Goal: Task Accomplishment & Management: Manage account settings

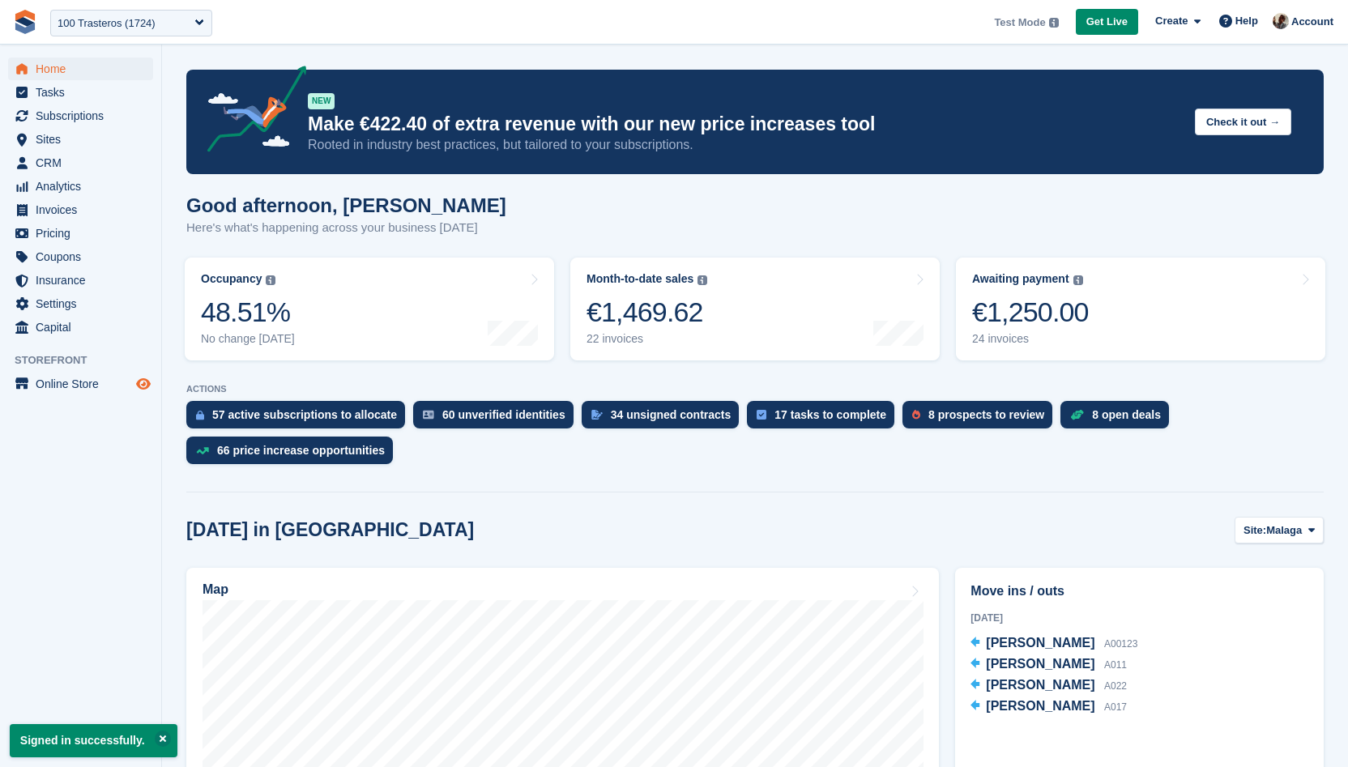
click at [144, 386] on icon "Preview store" at bounding box center [143, 384] width 15 height 13
click at [79, 163] on span "CRM" at bounding box center [84, 162] width 97 height 23
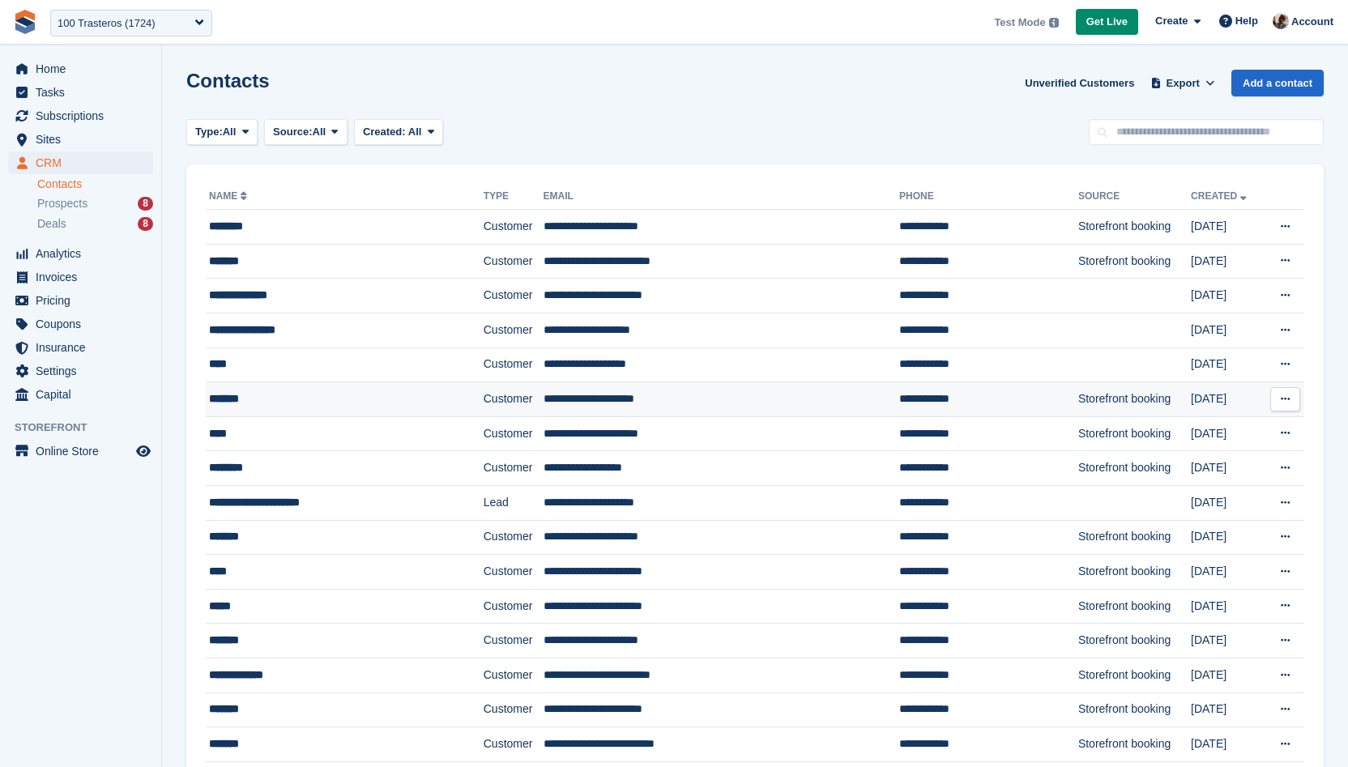
click at [720, 407] on td "**********" at bounding box center [722, 399] width 356 height 35
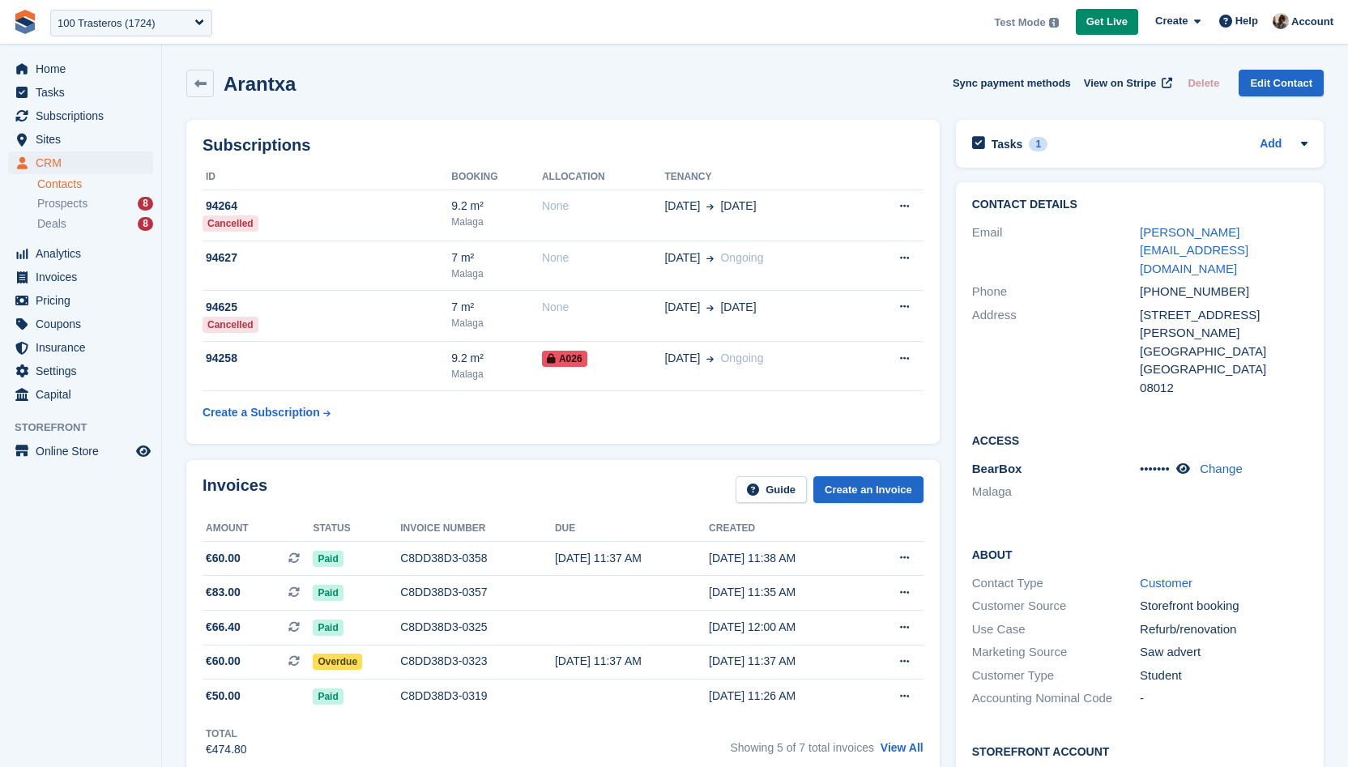
drag, startPoint x: 1129, startPoint y: 223, endPoint x: 1281, endPoint y: 232, distance: 151.8
click at [1280, 231] on div "Email patrick+11212@stora.co" at bounding box center [1140, 251] width 336 height 60
drag, startPoint x: 1281, startPoint y: 232, endPoint x: 1138, endPoint y: 232, distance: 142.6
click at [1138, 232] on div "Email [PERSON_NAME][EMAIL_ADDRESS][DOMAIN_NAME]" at bounding box center [1140, 251] width 336 height 60
copy div "[PERSON_NAME][EMAIL_ADDRESS][DOMAIN_NAME]"
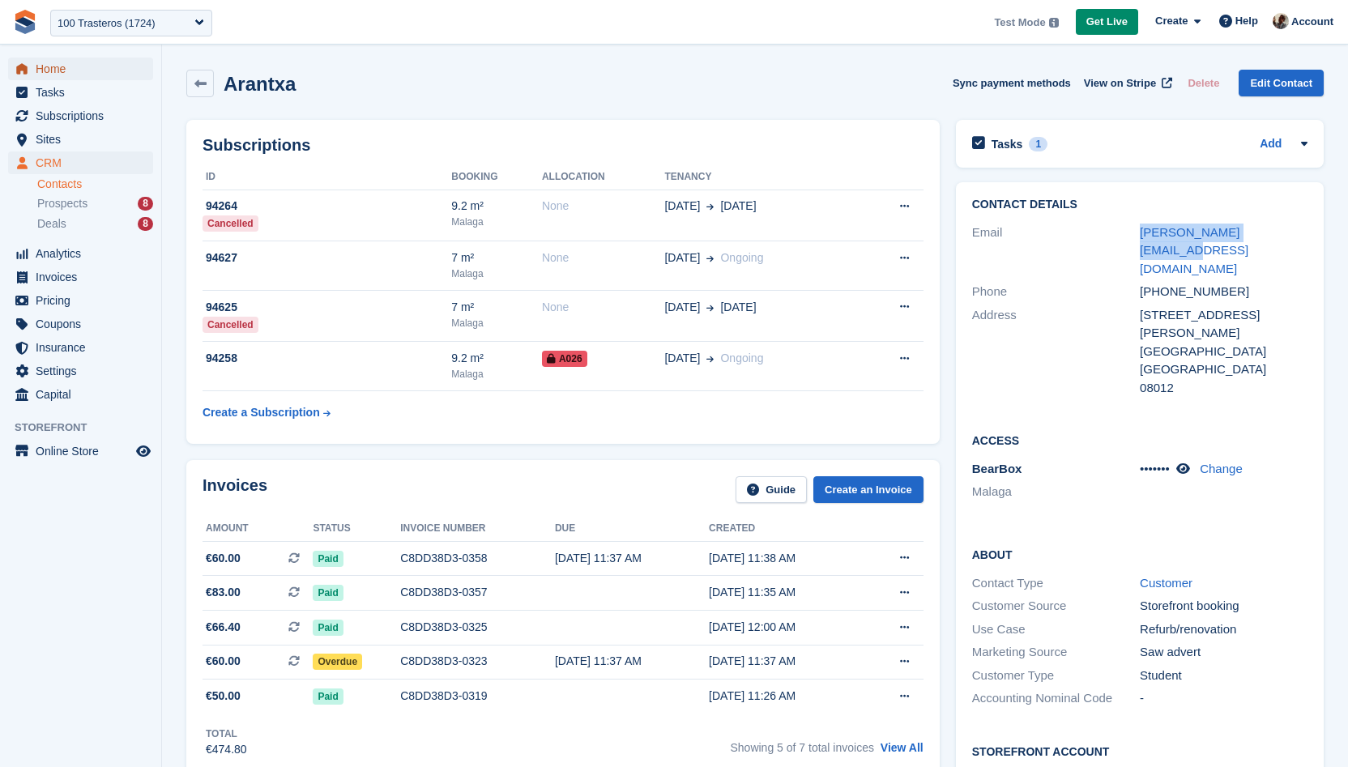
click at [73, 58] on span "Home" at bounding box center [84, 69] width 97 height 23
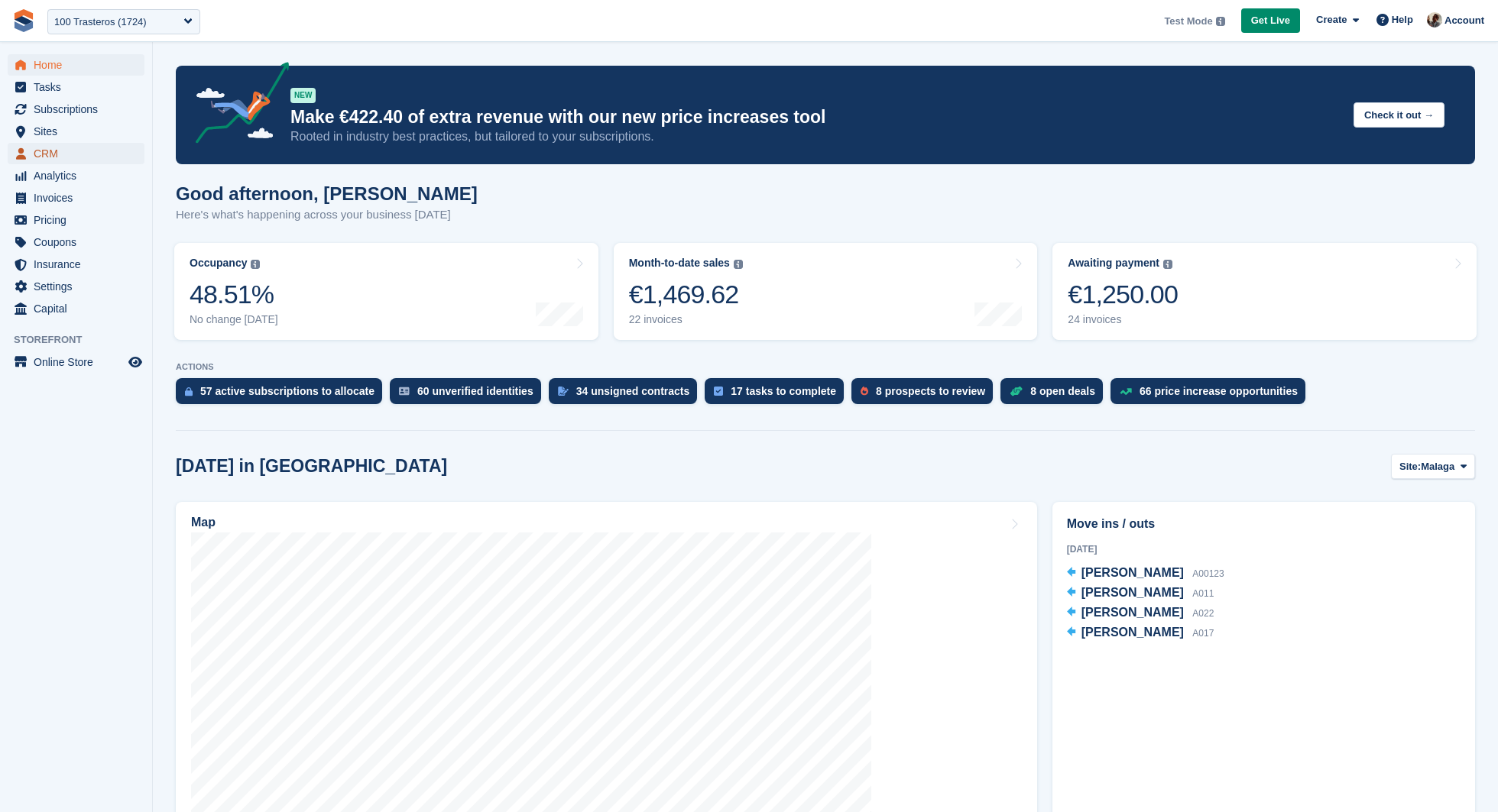
click at [93, 142] on span "CRM" at bounding box center [79, 153] width 92 height 22
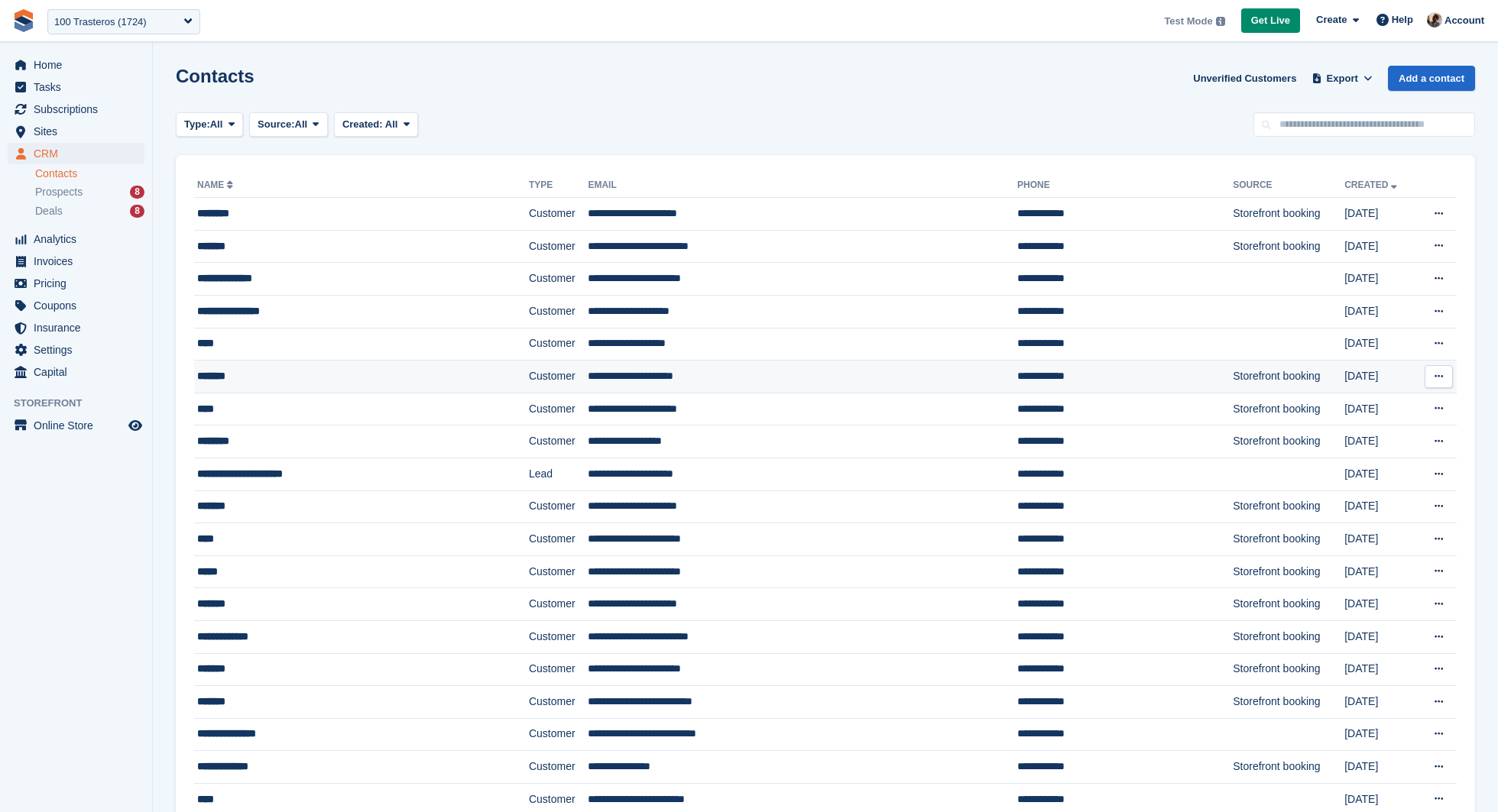
click at [387, 364] on td "*******" at bounding box center [361, 376] width 335 height 33
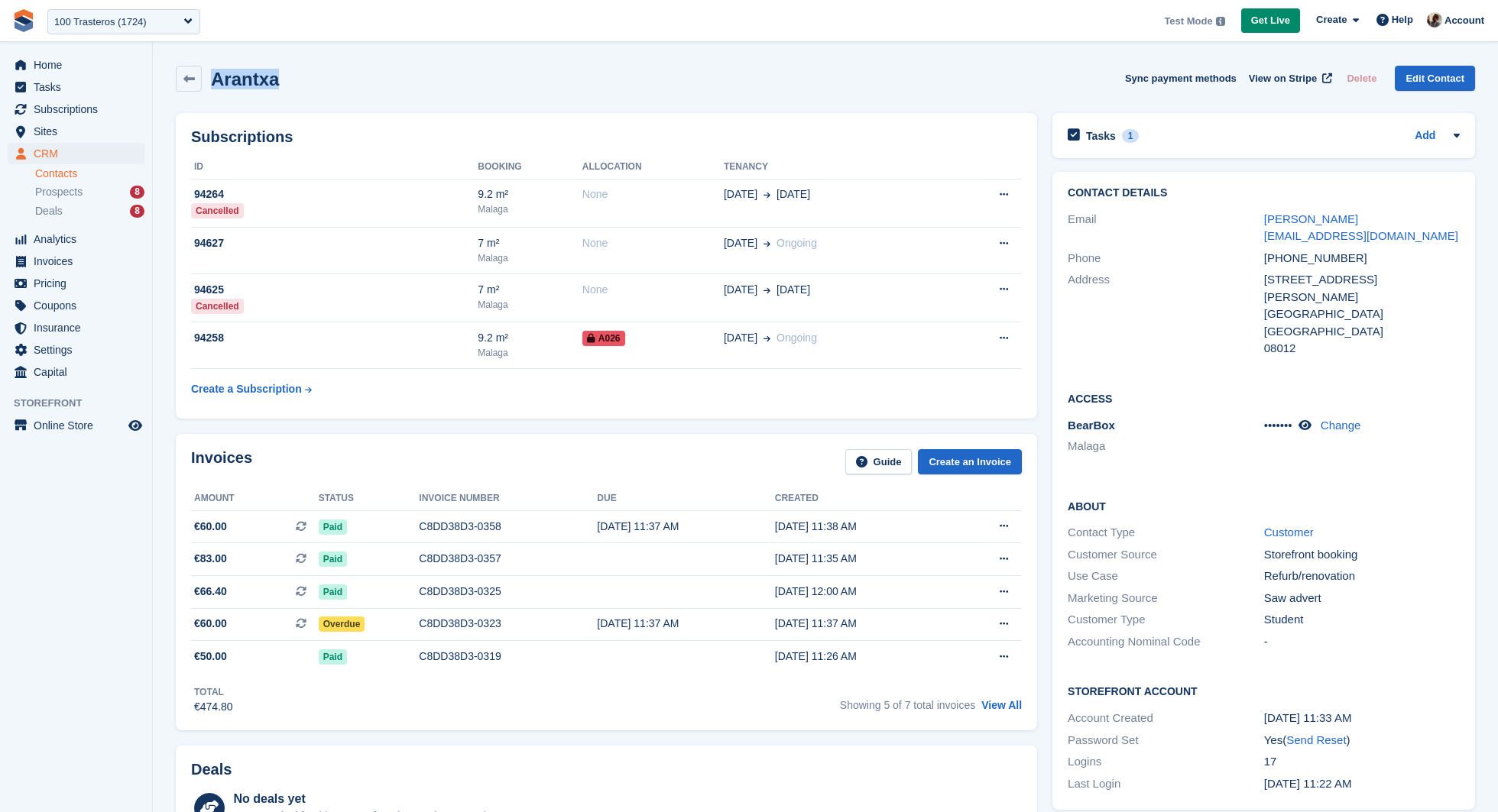
drag, startPoint x: 216, startPoint y: 76, endPoint x: 275, endPoint y: 78, distance: 59.0
click at [276, 79] on div "[PERSON_NAME] Sync payment methods View on Stripe Delete Edit Contact" at bounding box center [824, 79] width 1299 height 26
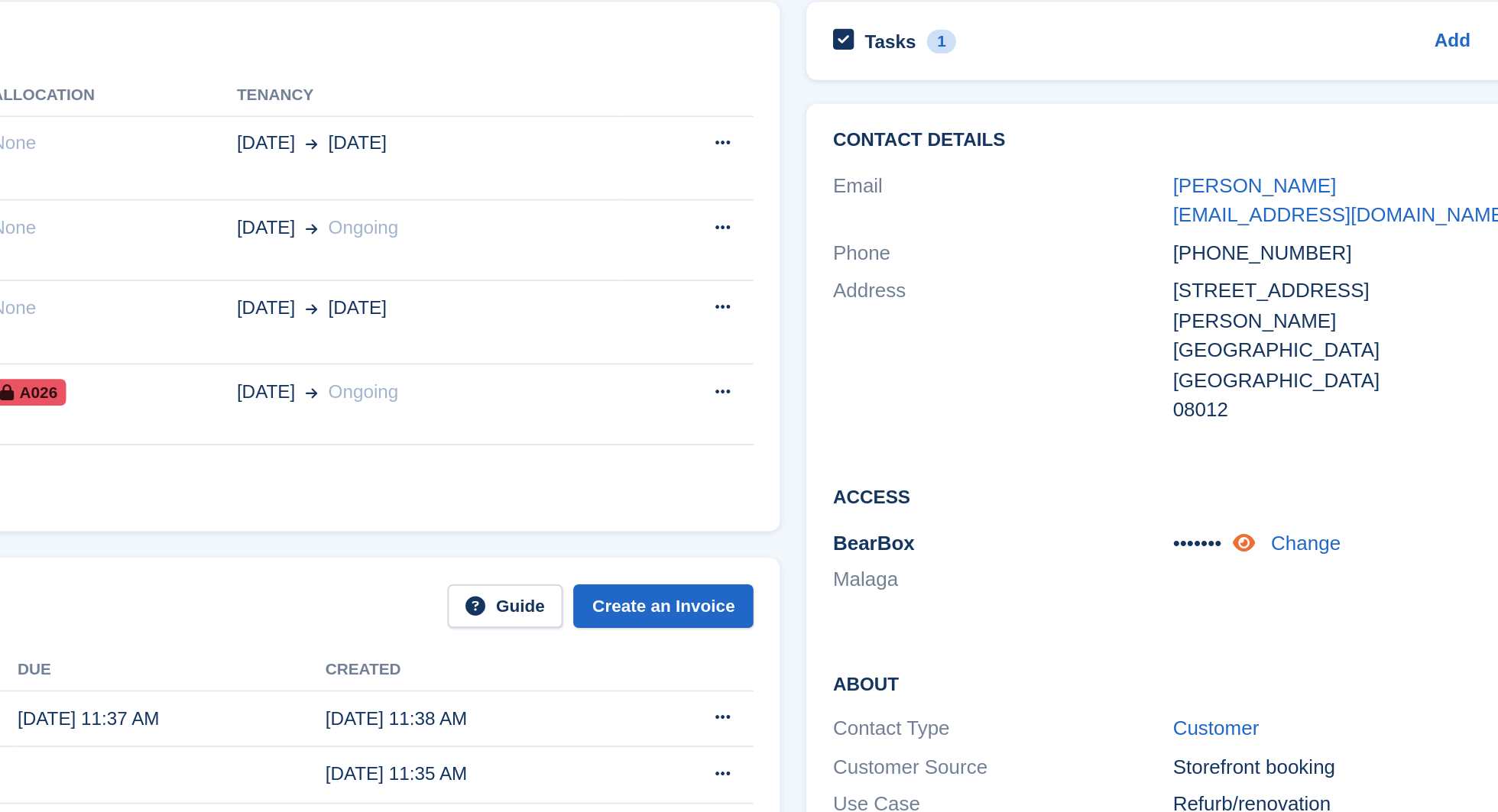
click at [1308, 420] on icon at bounding box center [1305, 425] width 13 height 11
drag, startPoint x: 1262, startPoint y: 391, endPoint x: 1298, endPoint y: 392, distance: 36.0
click at [1298, 415] on div "BearBox Malaga 781231 Change" at bounding box center [1264, 438] width 392 height 46
click at [1357, 419] on link "Change" at bounding box center [1352, 425] width 41 height 13
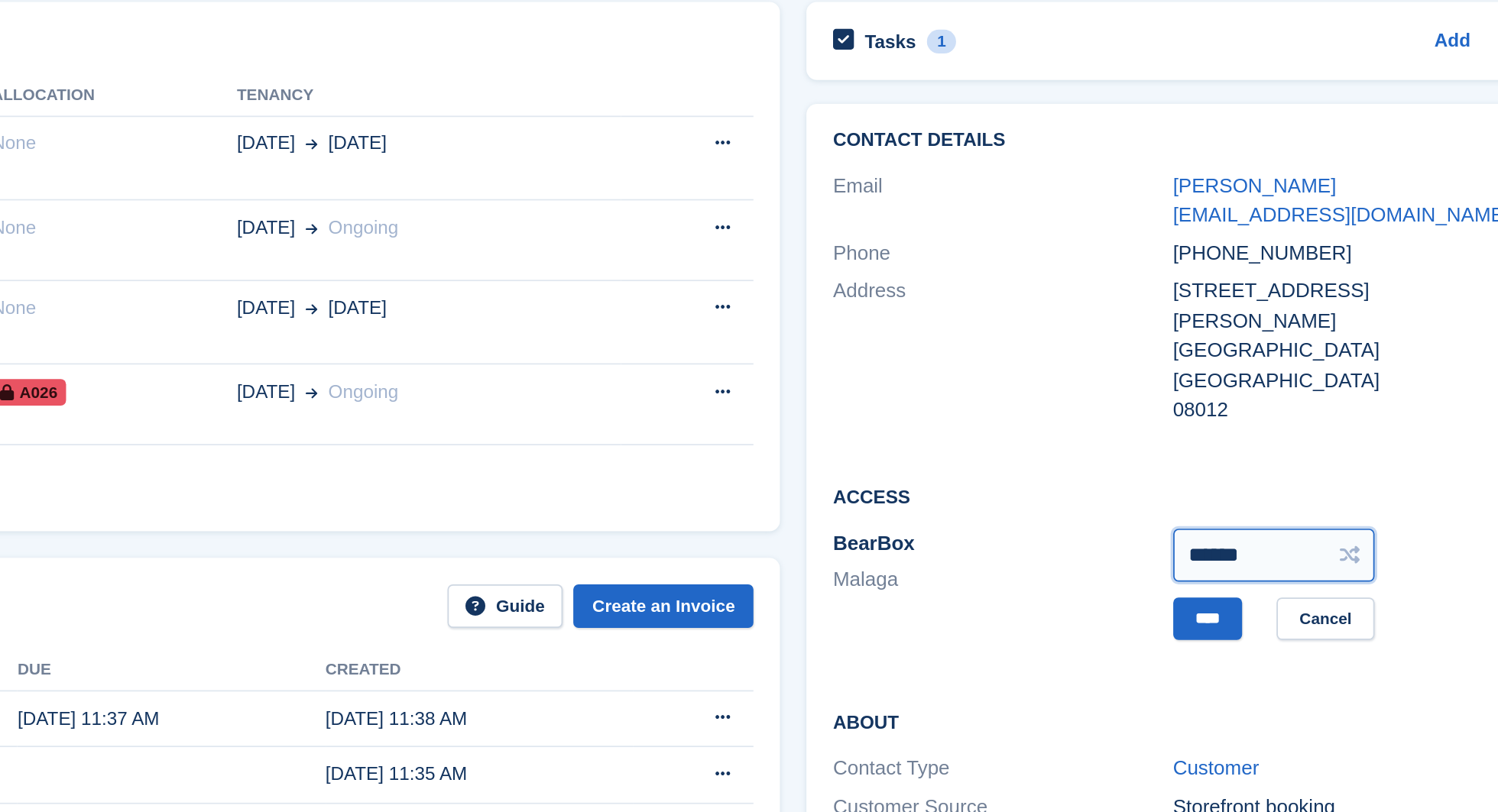
drag, startPoint x: 1322, startPoint y: 396, endPoint x: 1223, endPoint y: 396, distance: 99.0
click at [1222, 415] on div "BearBox Malaga ****** **** Cancel" at bounding box center [1264, 450] width 392 height 70
type input "******"
click at [1285, 456] on input "****" at bounding box center [1284, 469] width 40 height 25
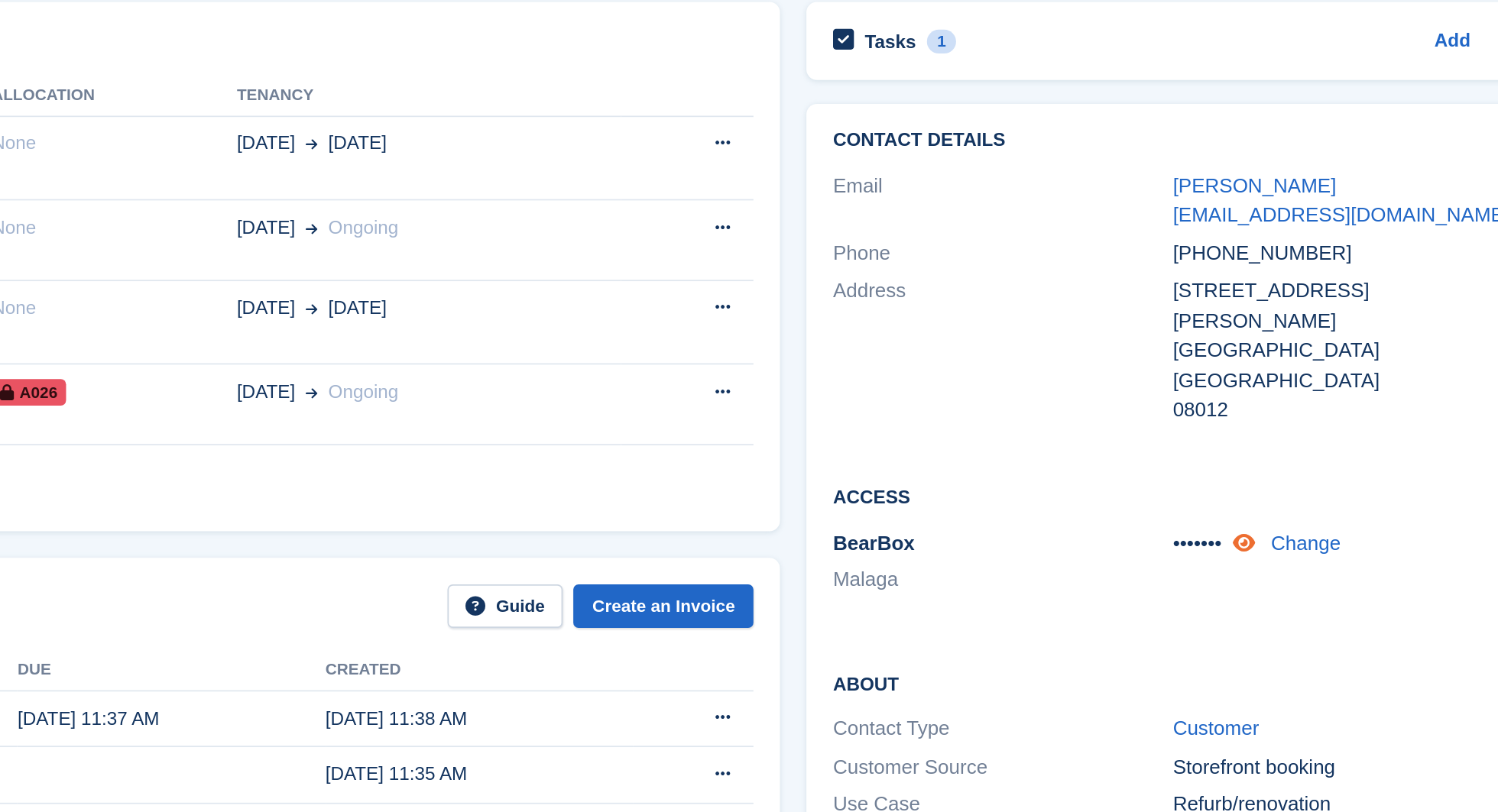
click at [1311, 420] on icon at bounding box center [1305, 425] width 13 height 11
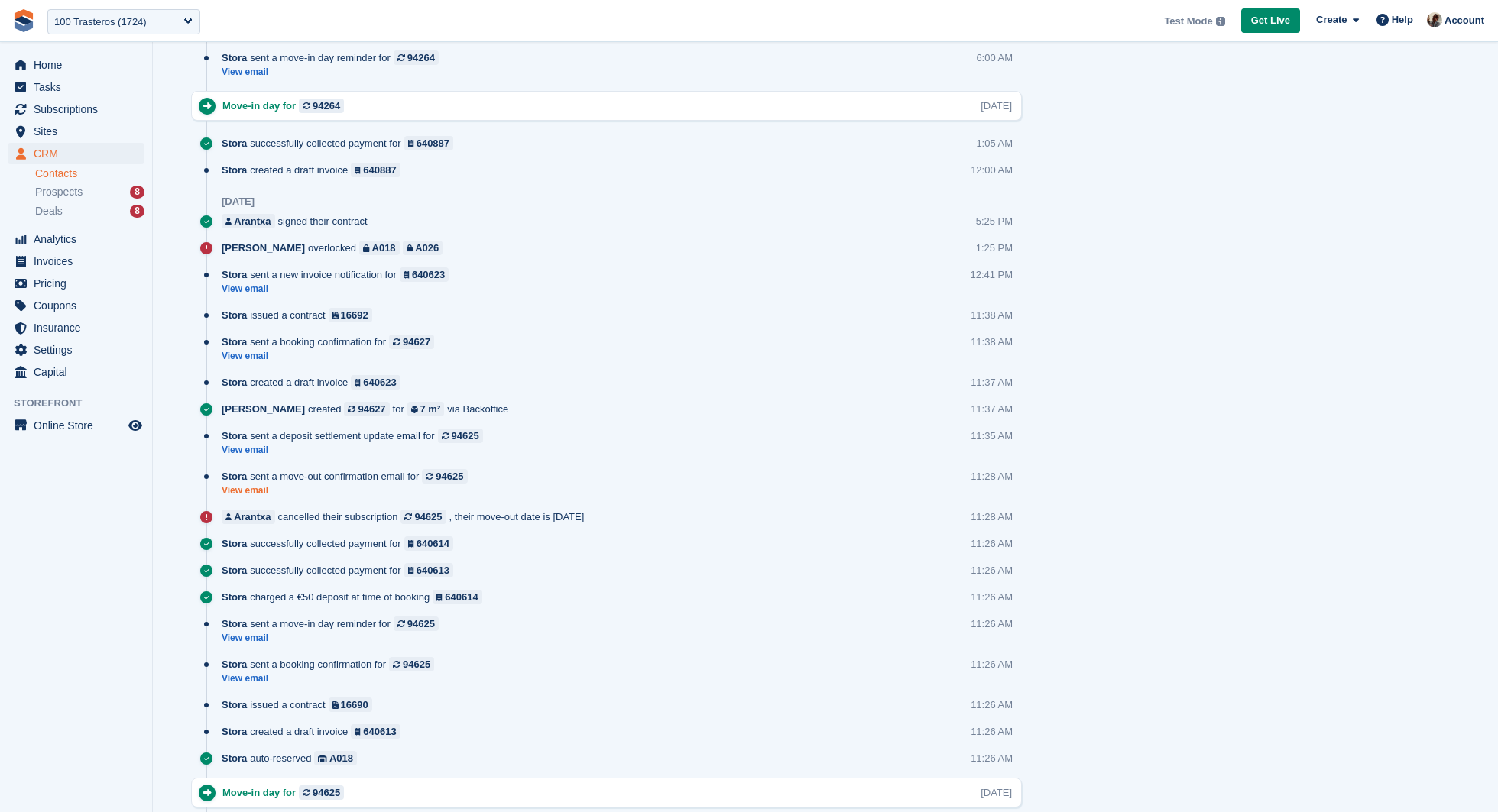
scroll to position [1765, 0]
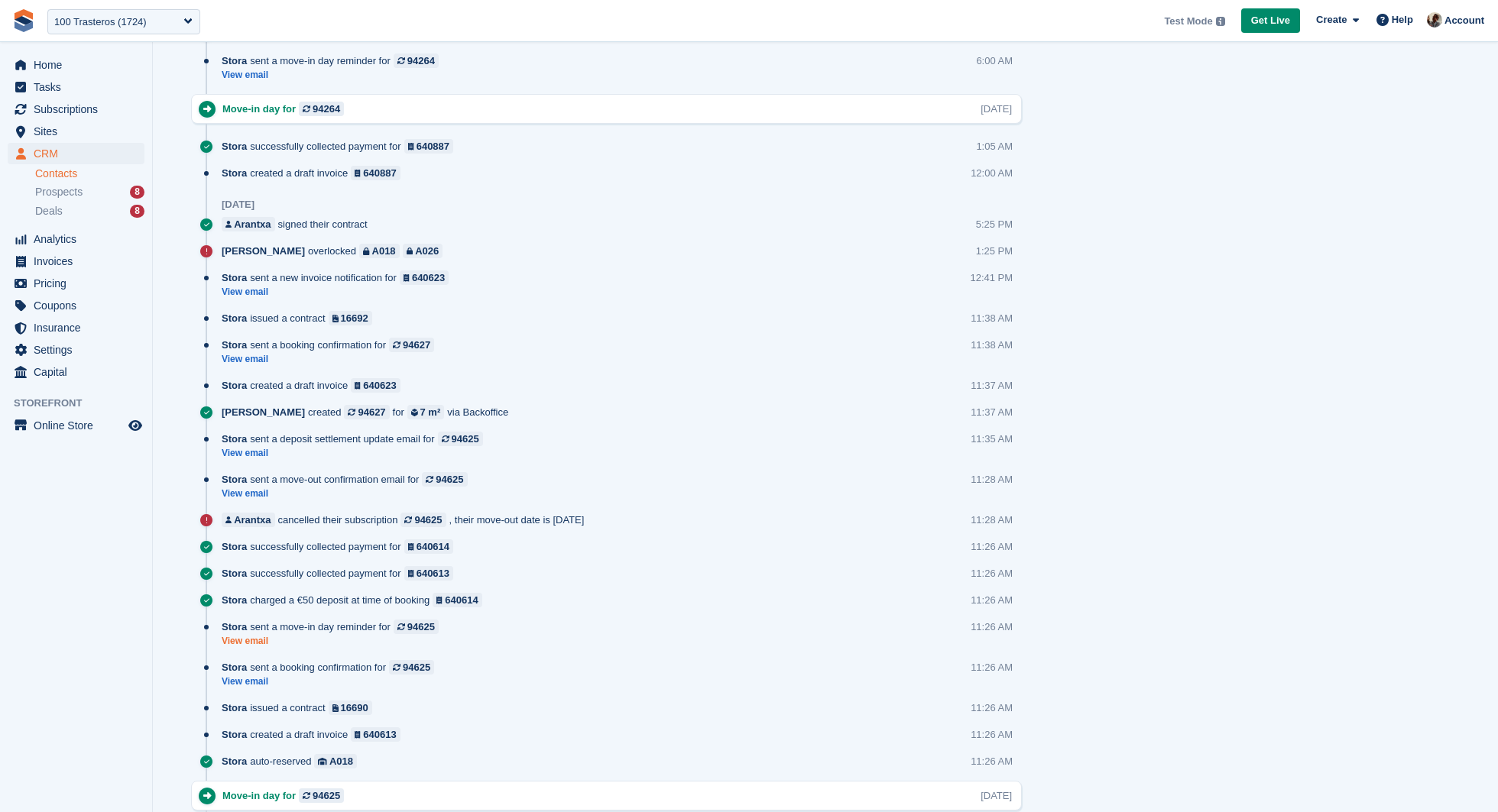
click at [240, 637] on link "View email" at bounding box center [334, 641] width 225 height 13
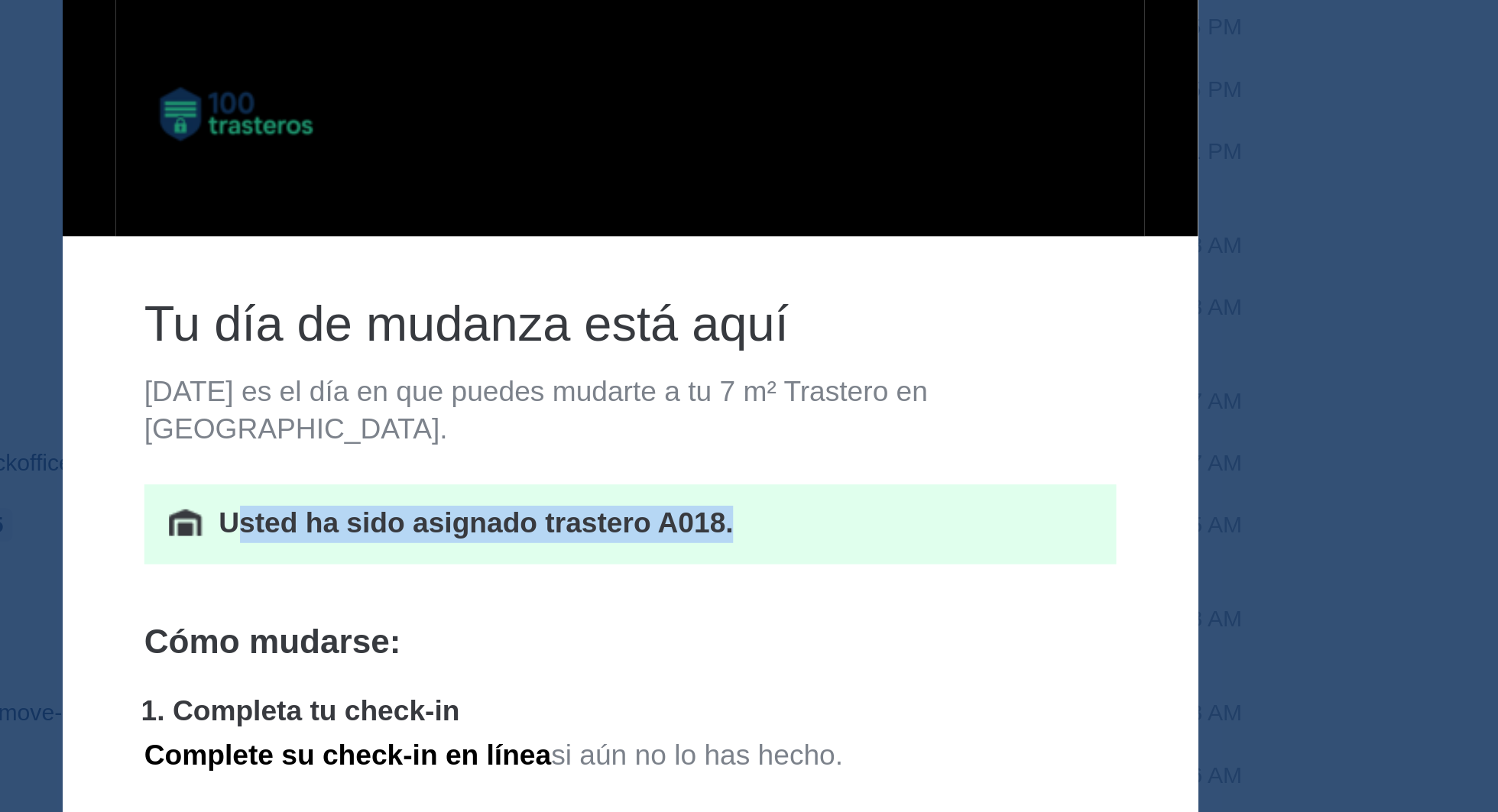
drag, startPoint x: 158, startPoint y: 207, endPoint x: 322, endPoint y: 211, distance: 164.0
click at [322, 213] on p "Usted ha sido asignado trastero A018." at bounding box center [318, 221] width 376 height 16
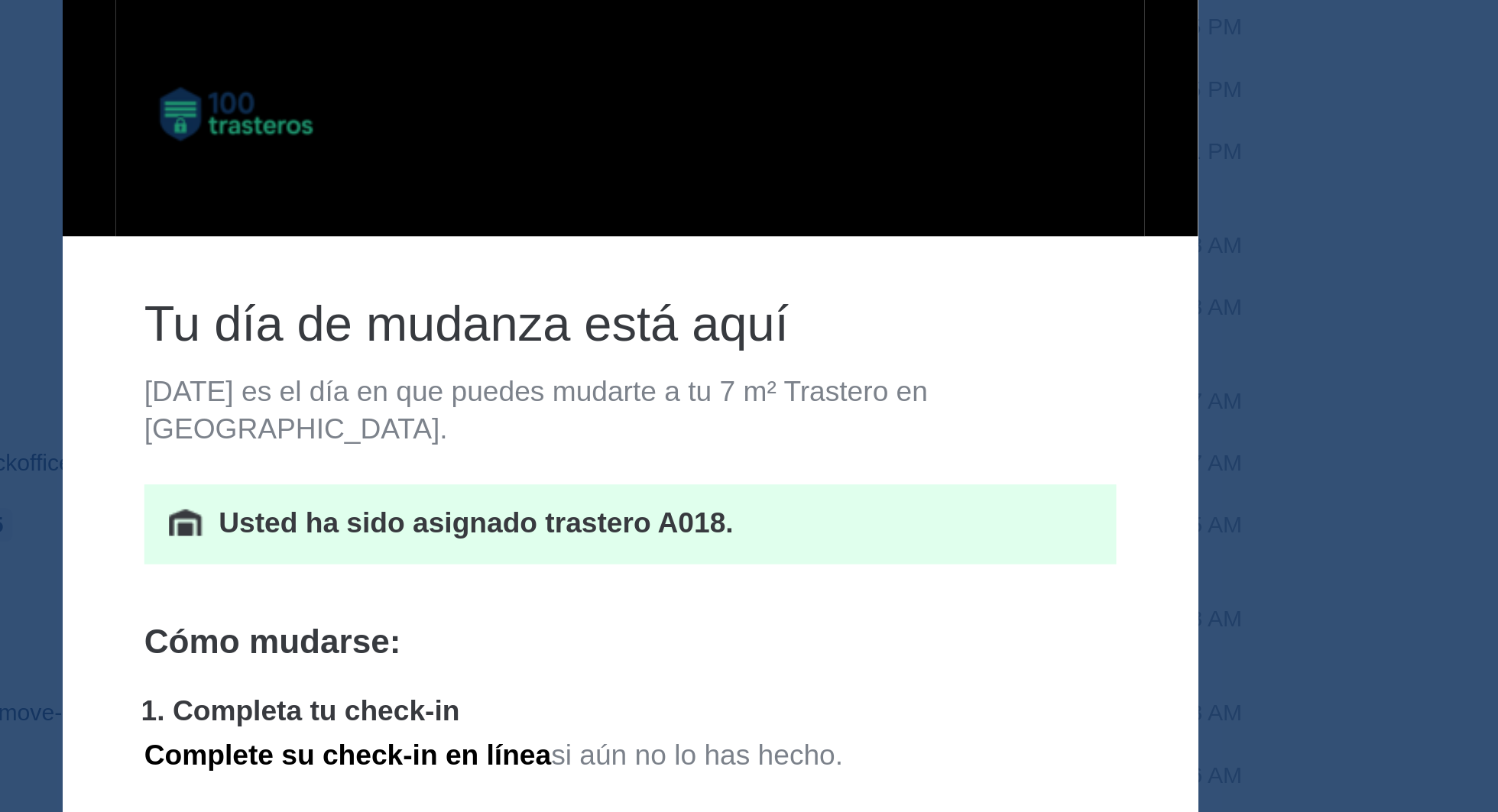
click at [359, 213] on p "Usted ha sido asignado trastero A018." at bounding box center [318, 221] width 376 height 16
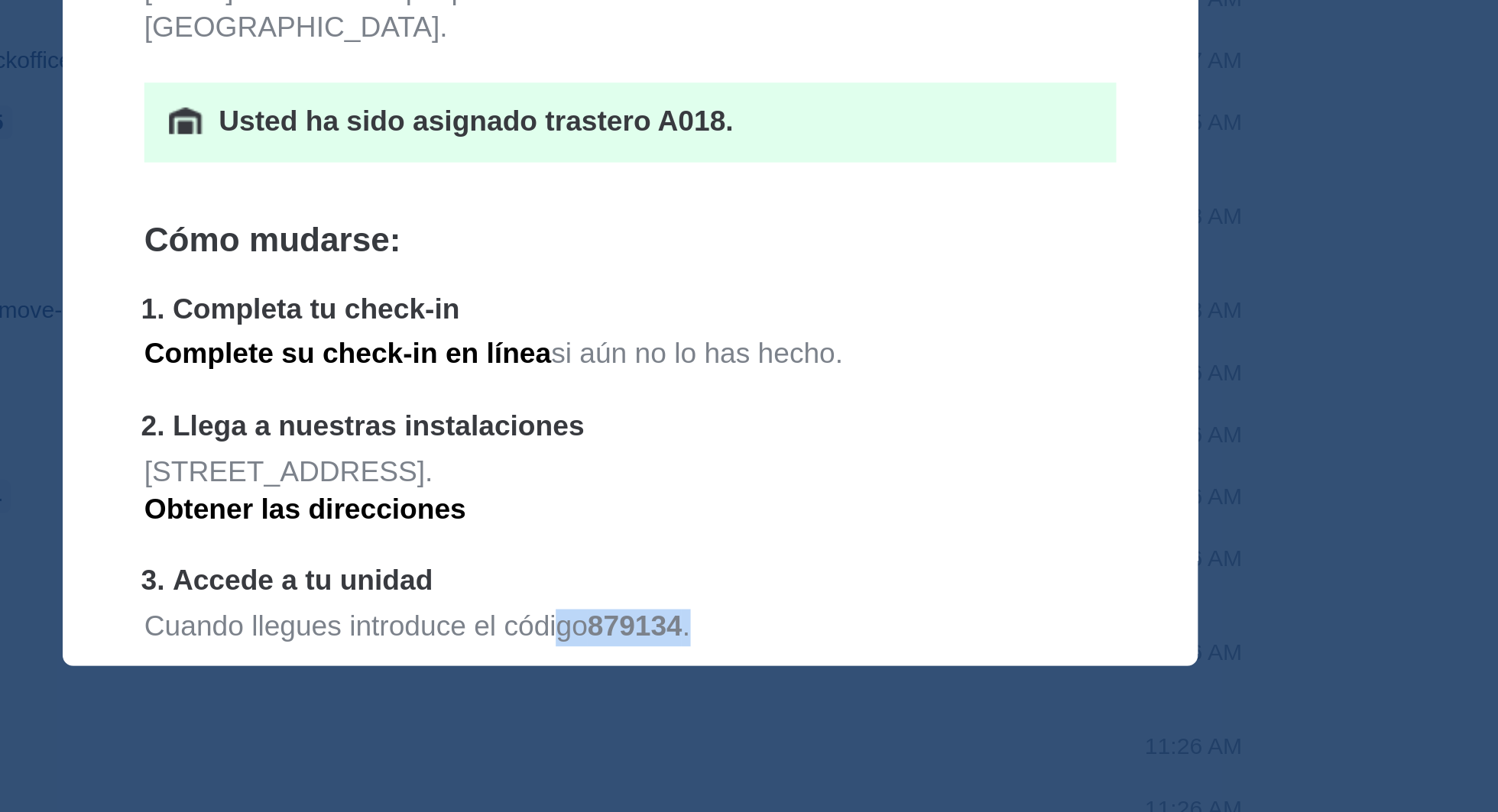
drag, startPoint x: 277, startPoint y: 19, endPoint x: 337, endPoint y: 14, distance: 60.2
click at [341, 28] on p "Cuando llegues introduce el código 879134 ." at bounding box center [308, 43] width 419 height 31
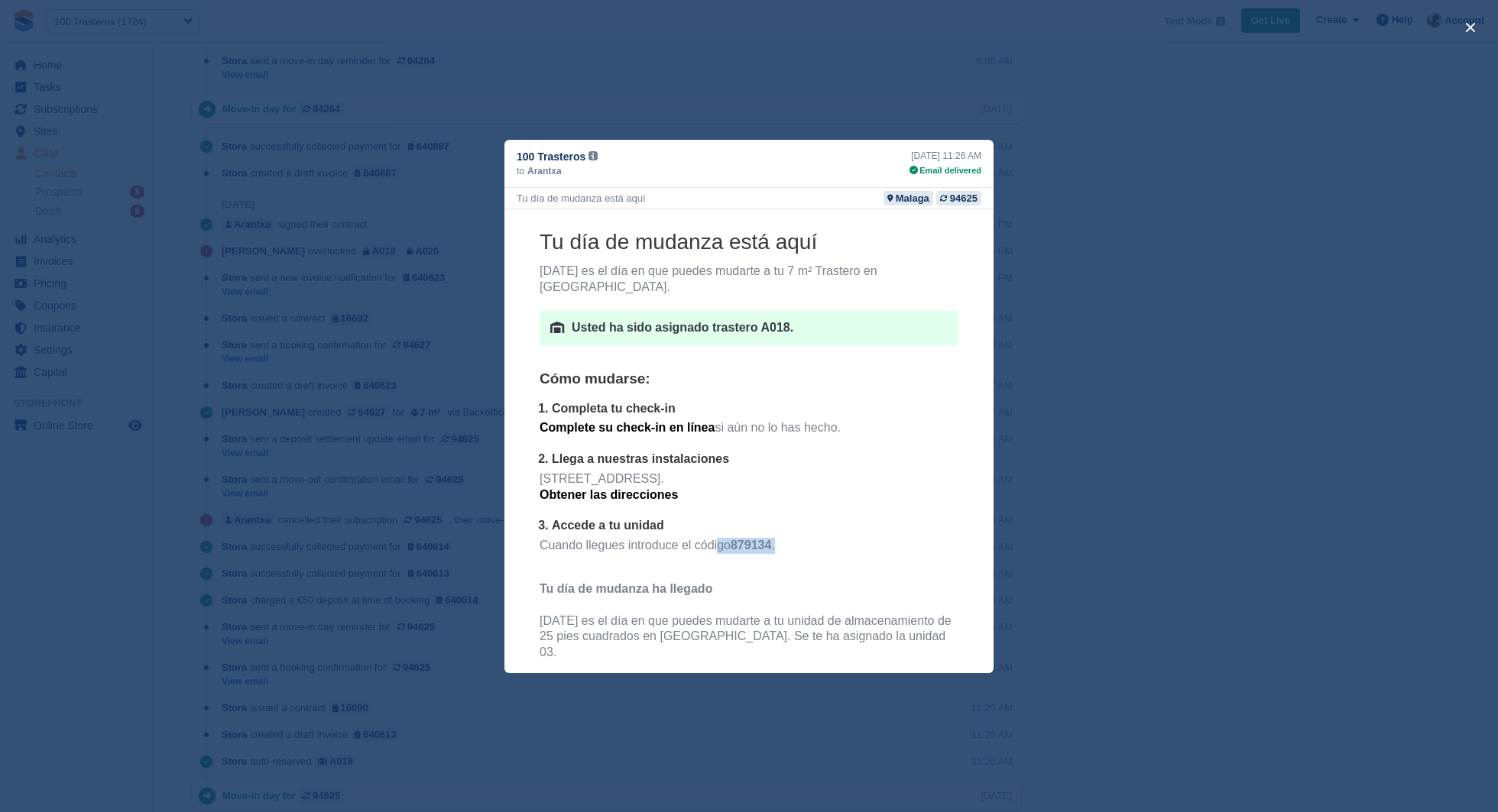
scroll to position [129, 0]
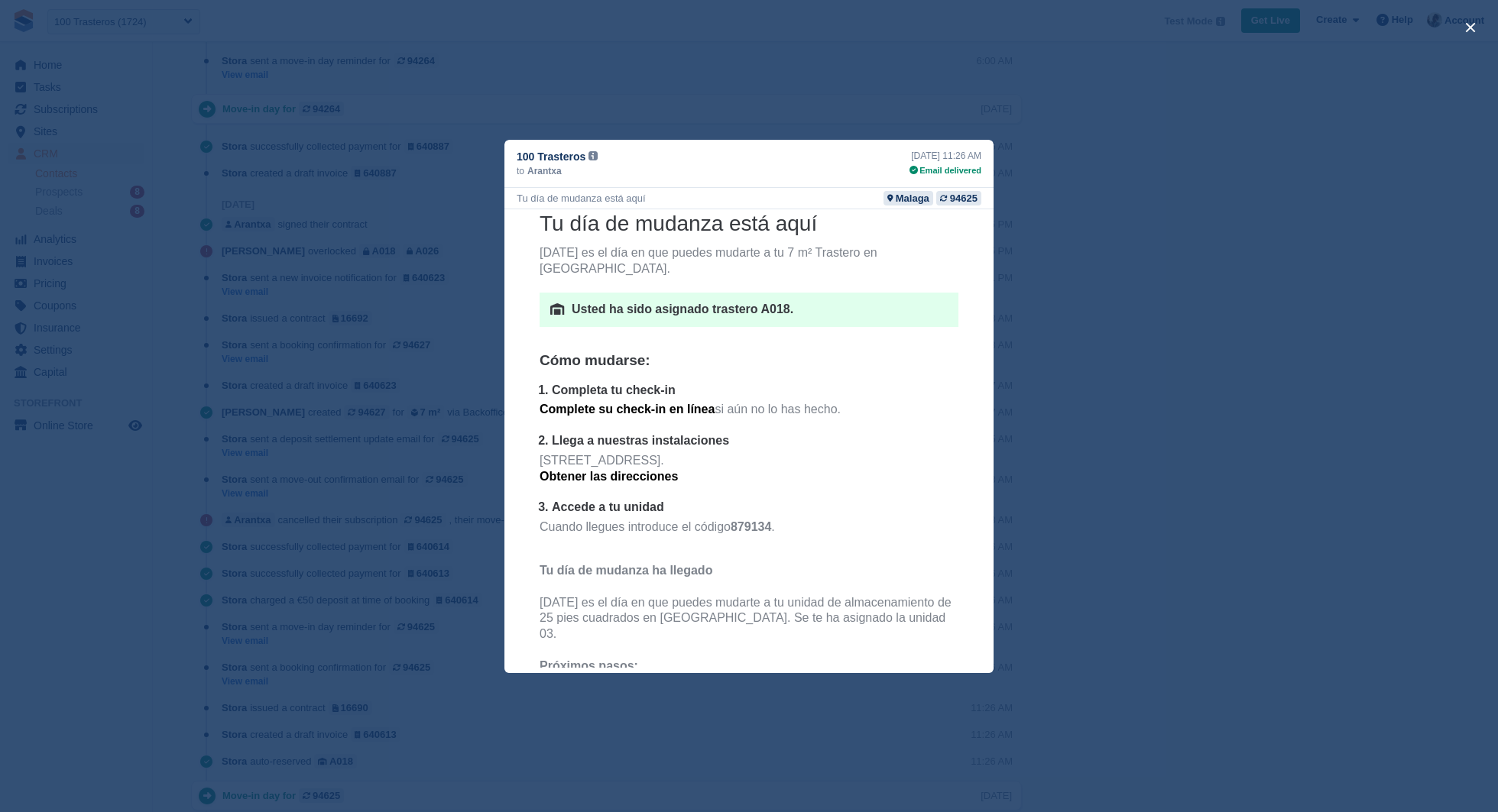
drag, startPoint x: 550, startPoint y: 537, endPoint x: 618, endPoint y: 540, distance: 68.1
click at [618, 540] on th "Tu día de mudanza está aquí Hoy es el día en que puedes mudarte a tu 7 m² Trast…" at bounding box center [749, 591] width 419 height 765
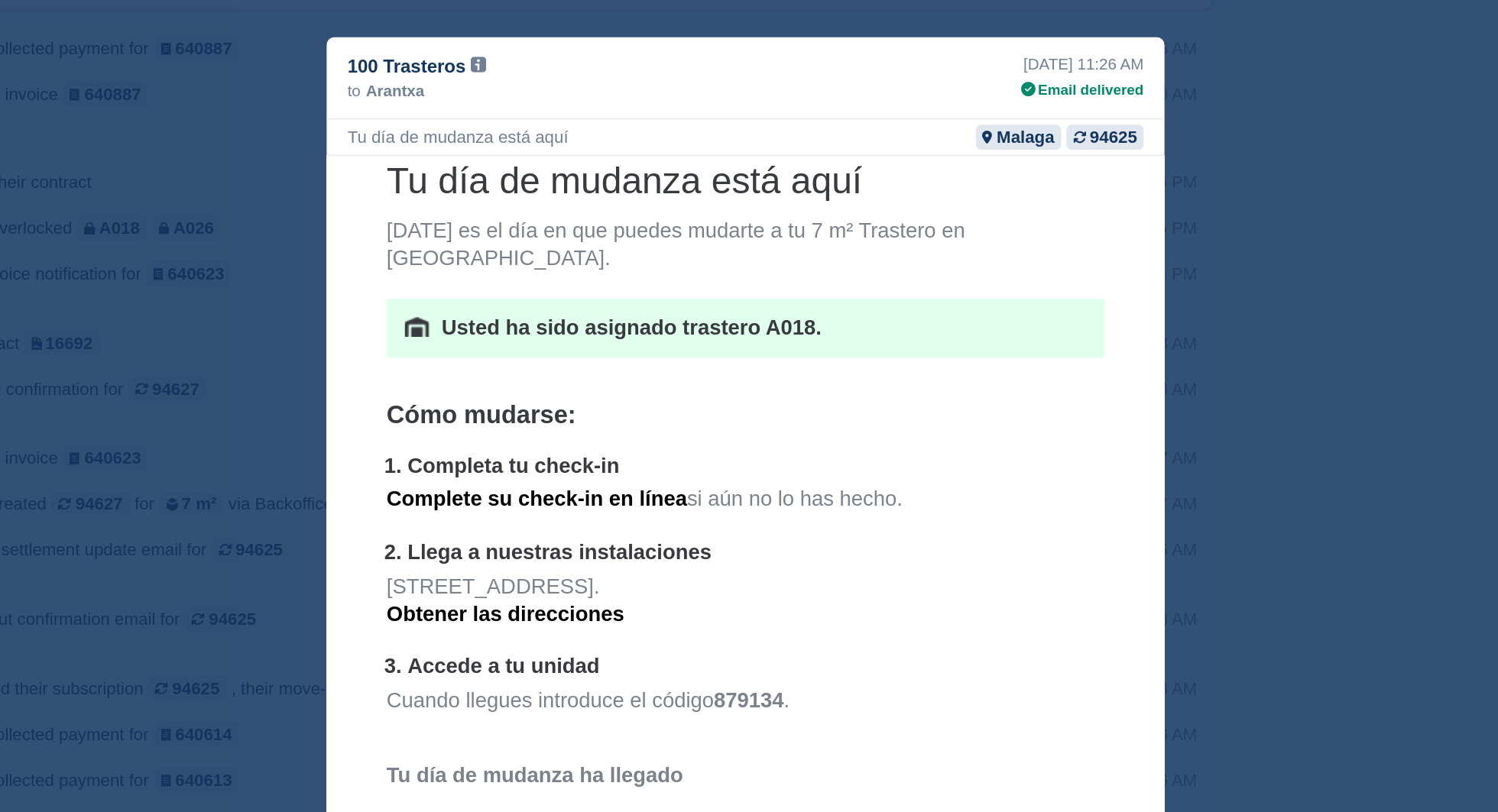
scroll to position [1765, 0]
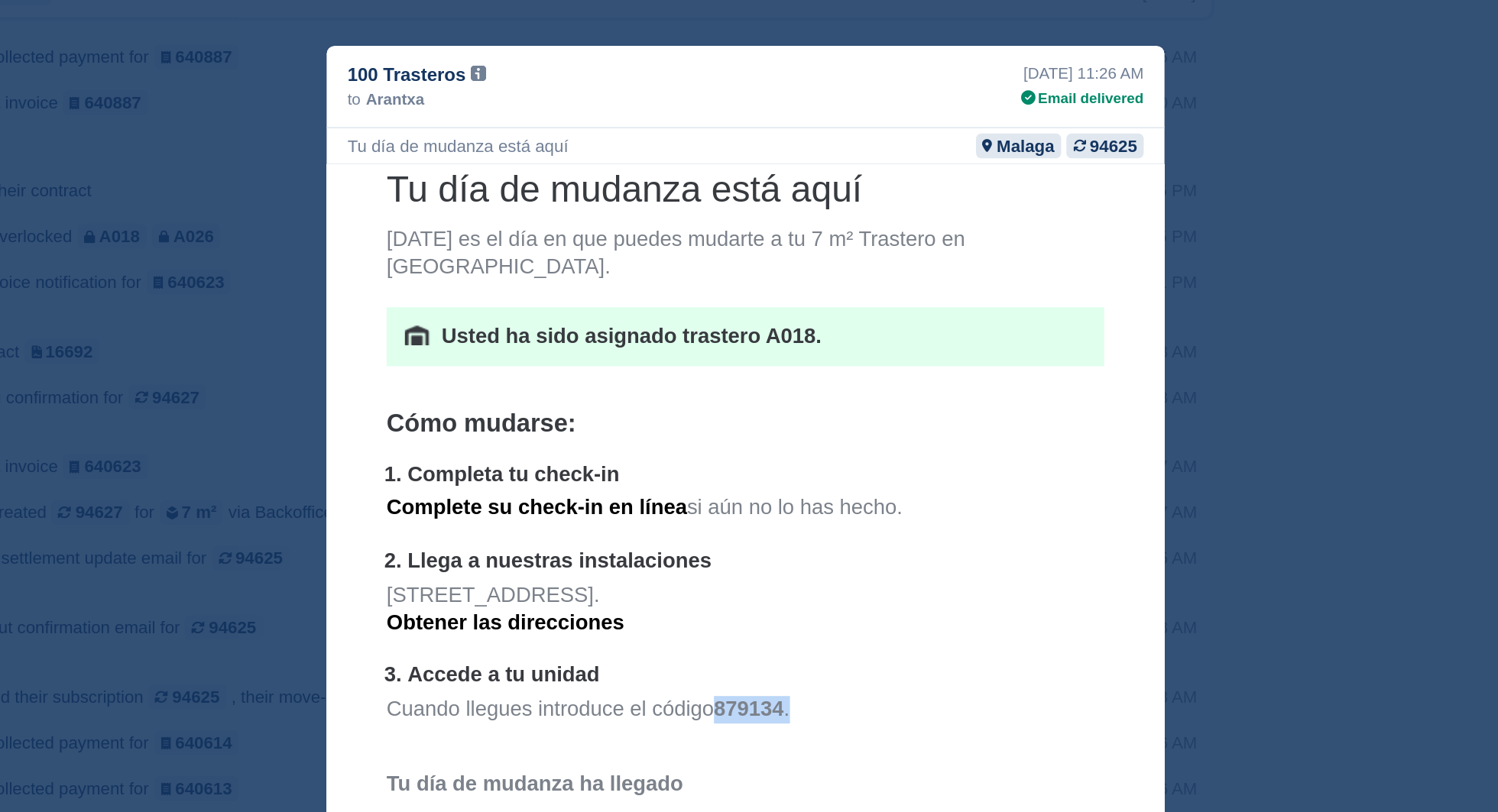
drag, startPoint x: 554, startPoint y: 469, endPoint x: 654, endPoint y: 469, distance: 100.0
click at [654, 474] on p "Cuando llegues introduce el código 879134 ." at bounding box center [571, 489] width 419 height 31
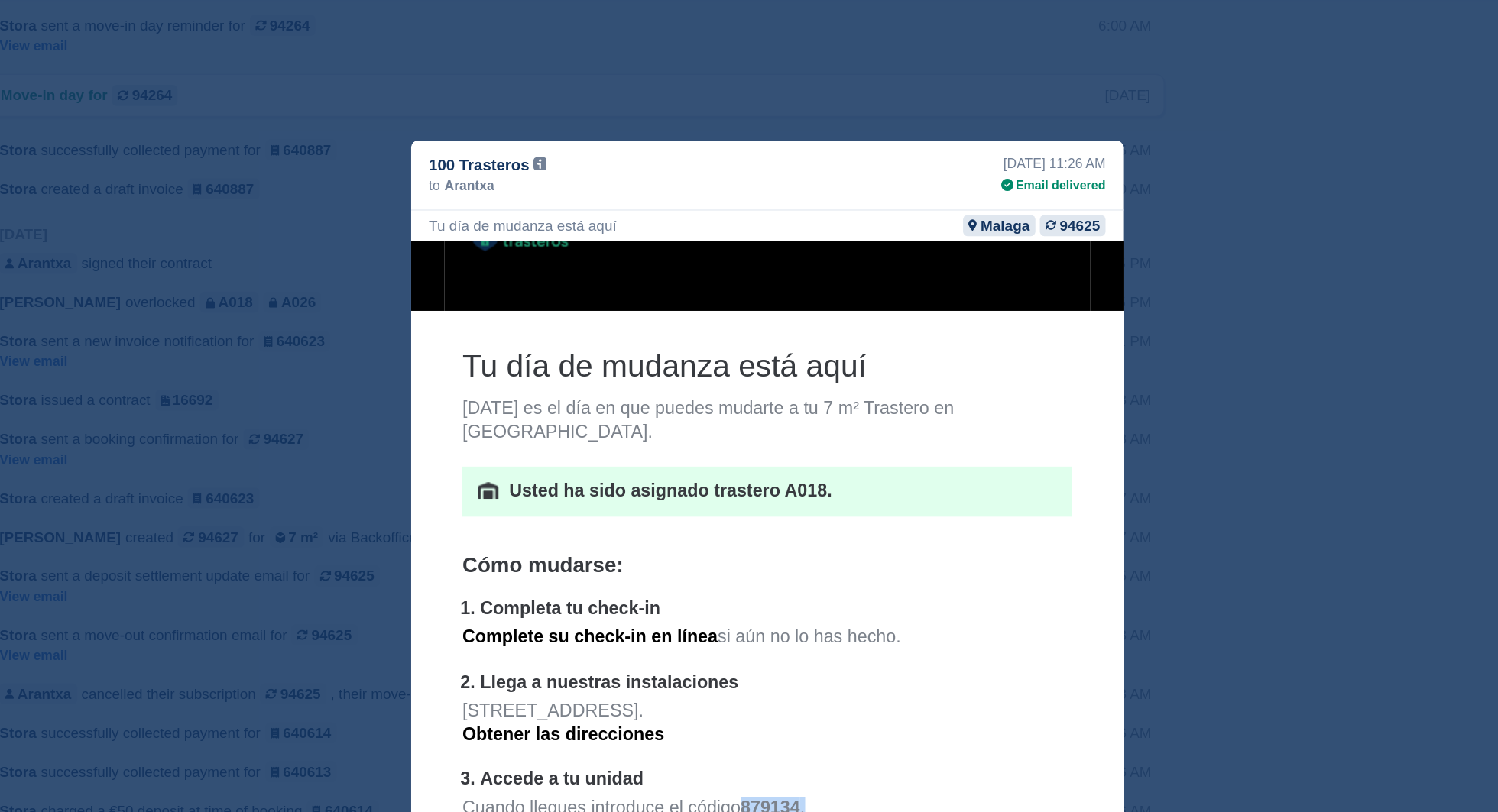
scroll to position [41, 0]
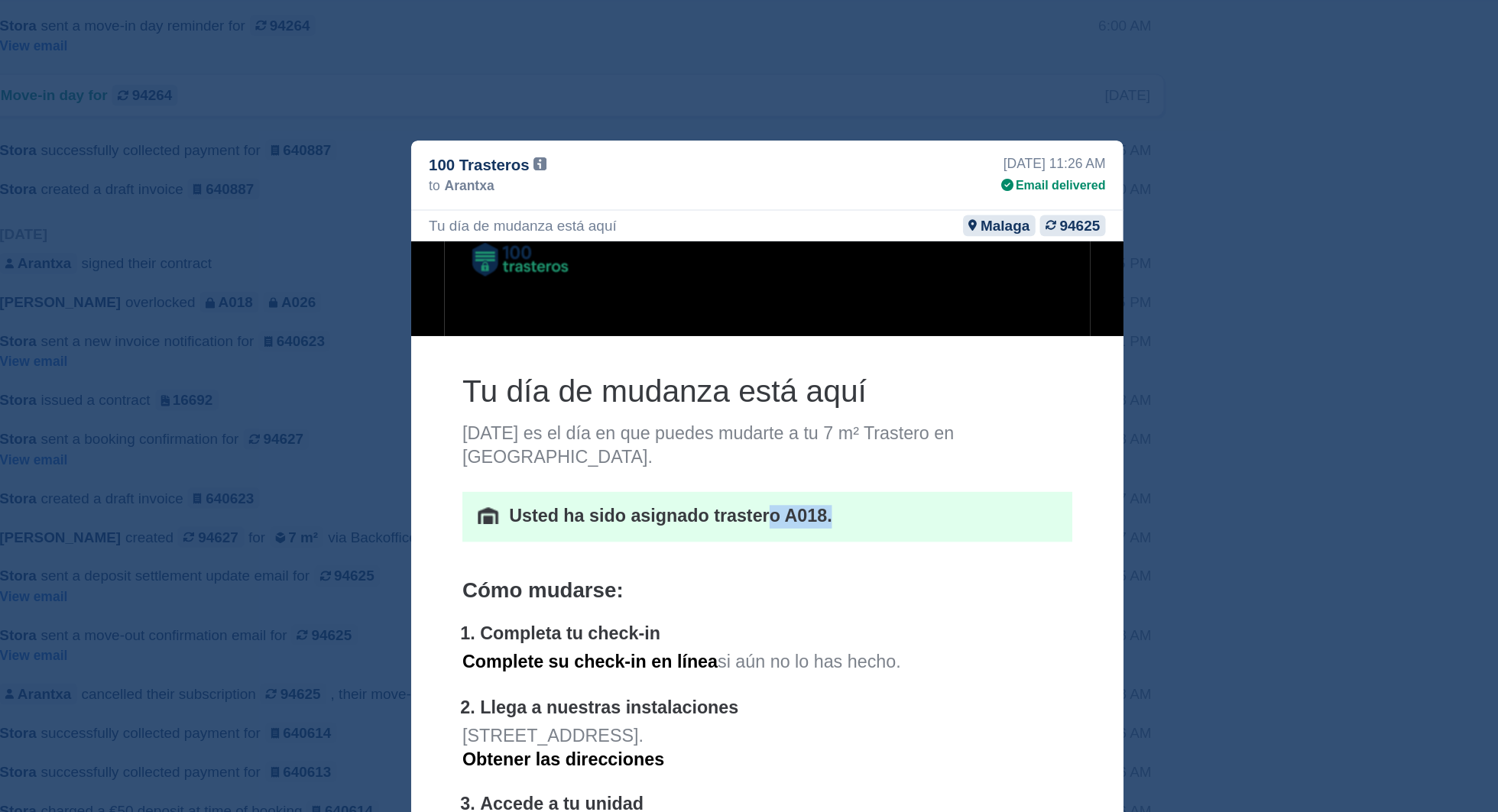
drag, startPoint x: 655, startPoint y: 421, endPoint x: 707, endPoint y: 422, distance: 52.0
click at [707, 422] on td "Usted ha sido asignado trastero A018." at bounding box center [669, 429] width 392 height 34
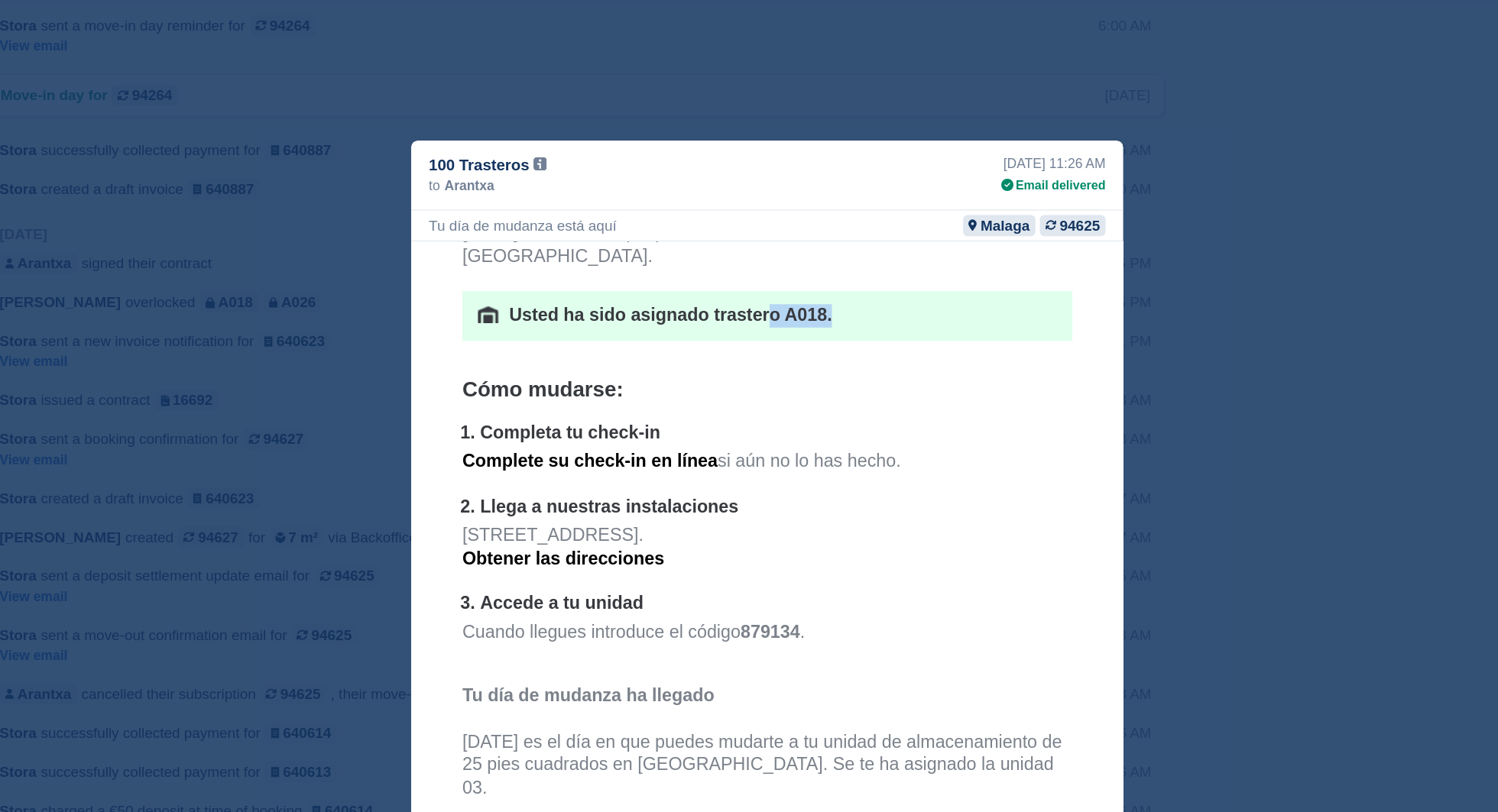
scroll to position [179, 0]
drag, startPoint x: 638, startPoint y: 490, endPoint x: 699, endPoint y: 493, distance: 61.1
click at [699, 501] on p "Cuando llegues introduce el código 879134 ." at bounding box center [655, 516] width 419 height 31
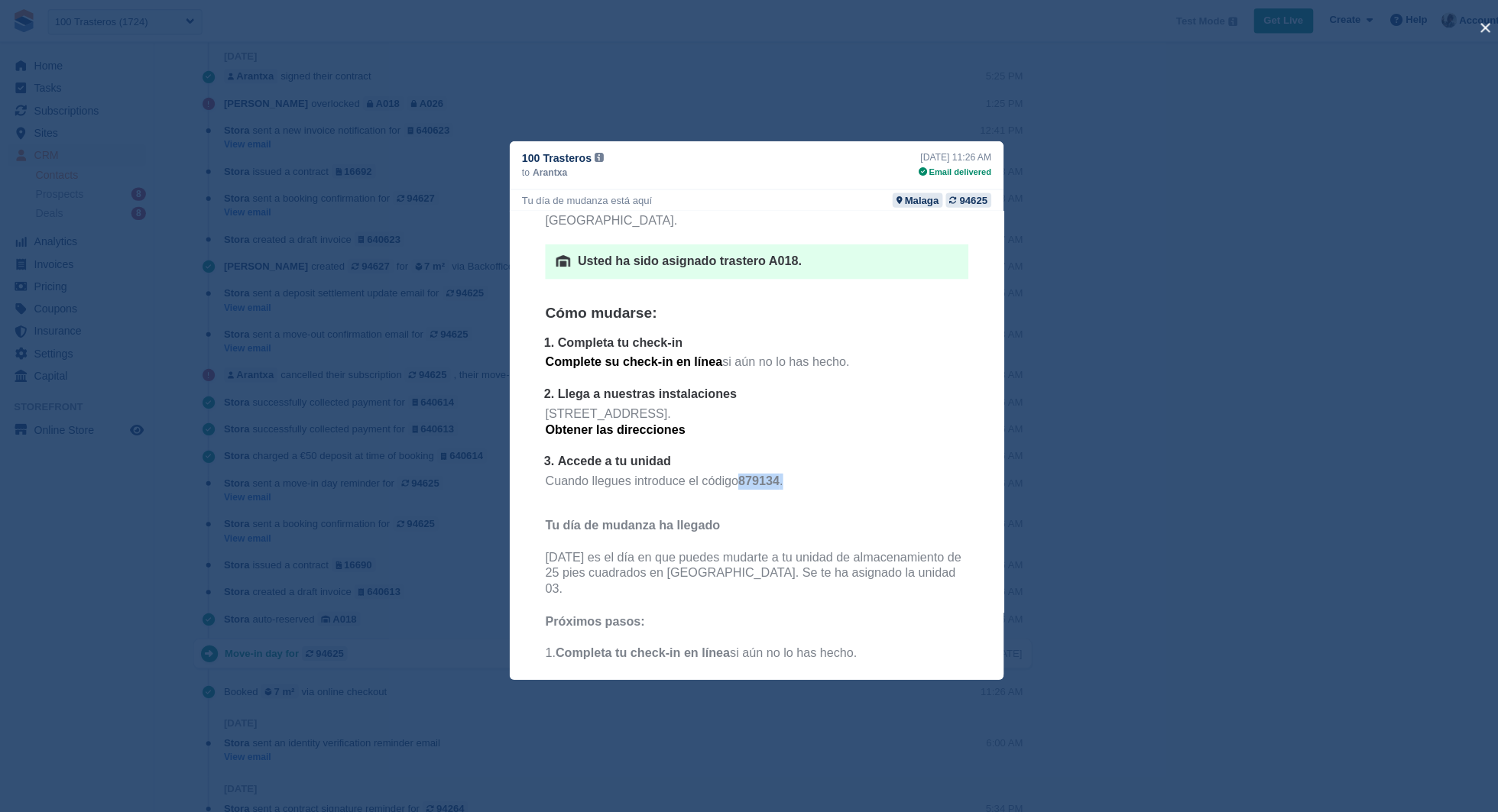
scroll to position [1909, 0]
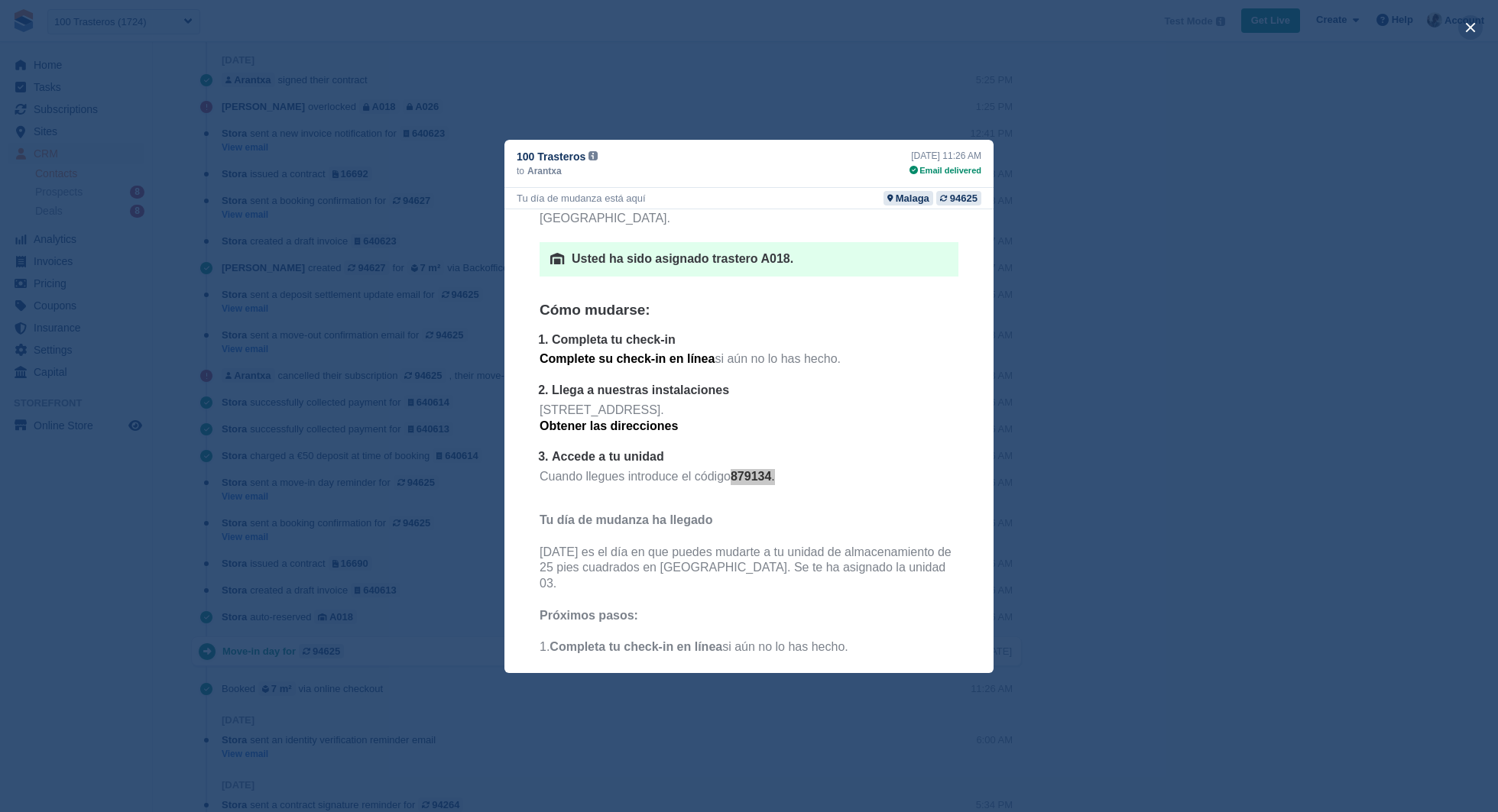
click at [1473, 29] on button "close" at bounding box center [1471, 27] width 25 height 25
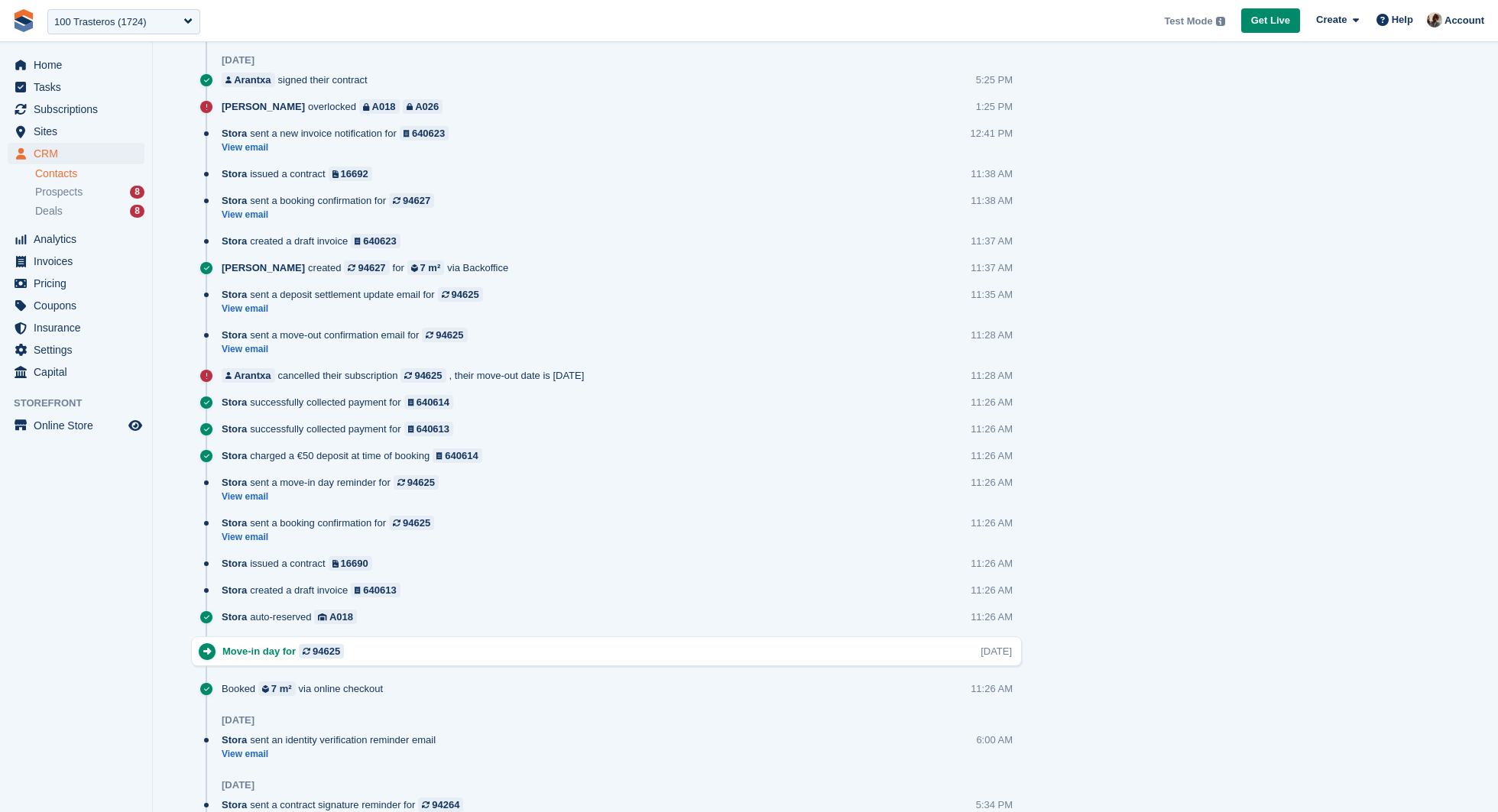
scroll to position [0, 0]
click at [241, 491] on link "View email" at bounding box center [334, 497] width 225 height 13
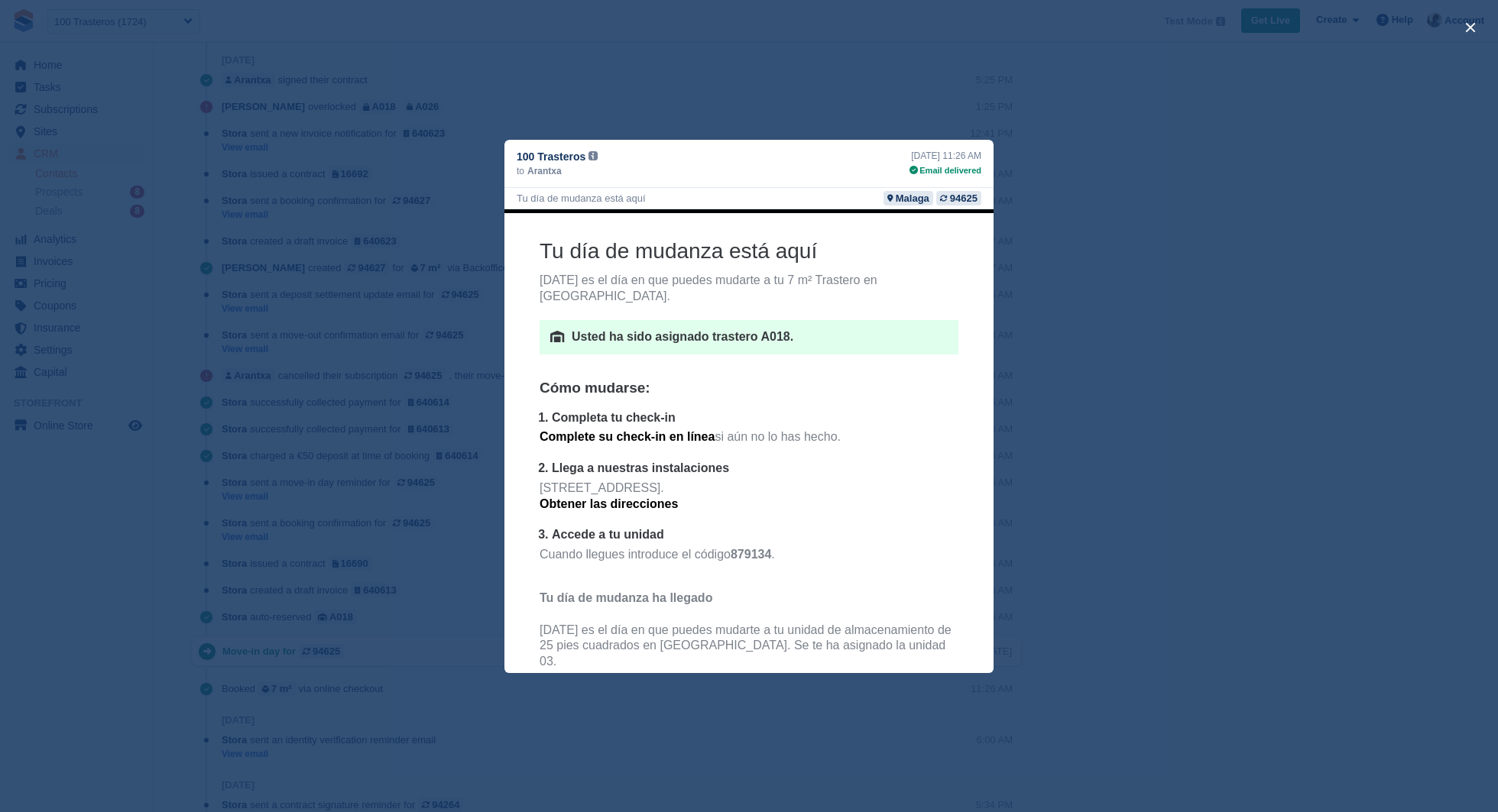
scroll to position [121, 0]
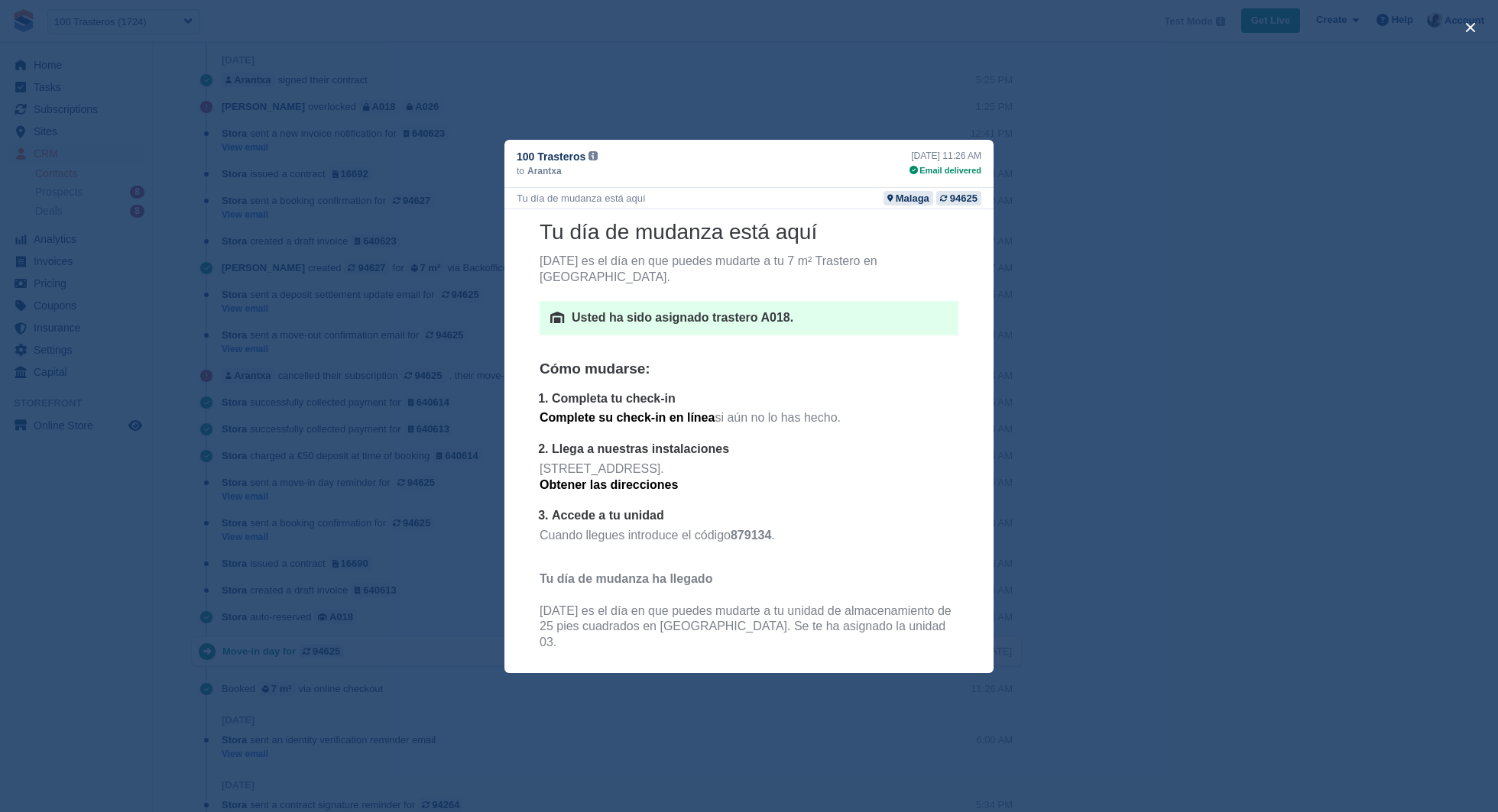
drag, startPoint x: 739, startPoint y: 510, endPoint x: 771, endPoint y: 511, distance: 32.0
click at [771, 527] on p "Cuando llegues introduce el código 879134 ." at bounding box center [749, 542] width 419 height 31
drag, startPoint x: 724, startPoint y: 512, endPoint x: 799, endPoint y: 511, distance: 75.0
click at [799, 527] on p "Cuando llegues introduce el código 879134 ." at bounding box center [749, 542] width 419 height 31
click at [1476, 25] on button "close" at bounding box center [1471, 27] width 25 height 25
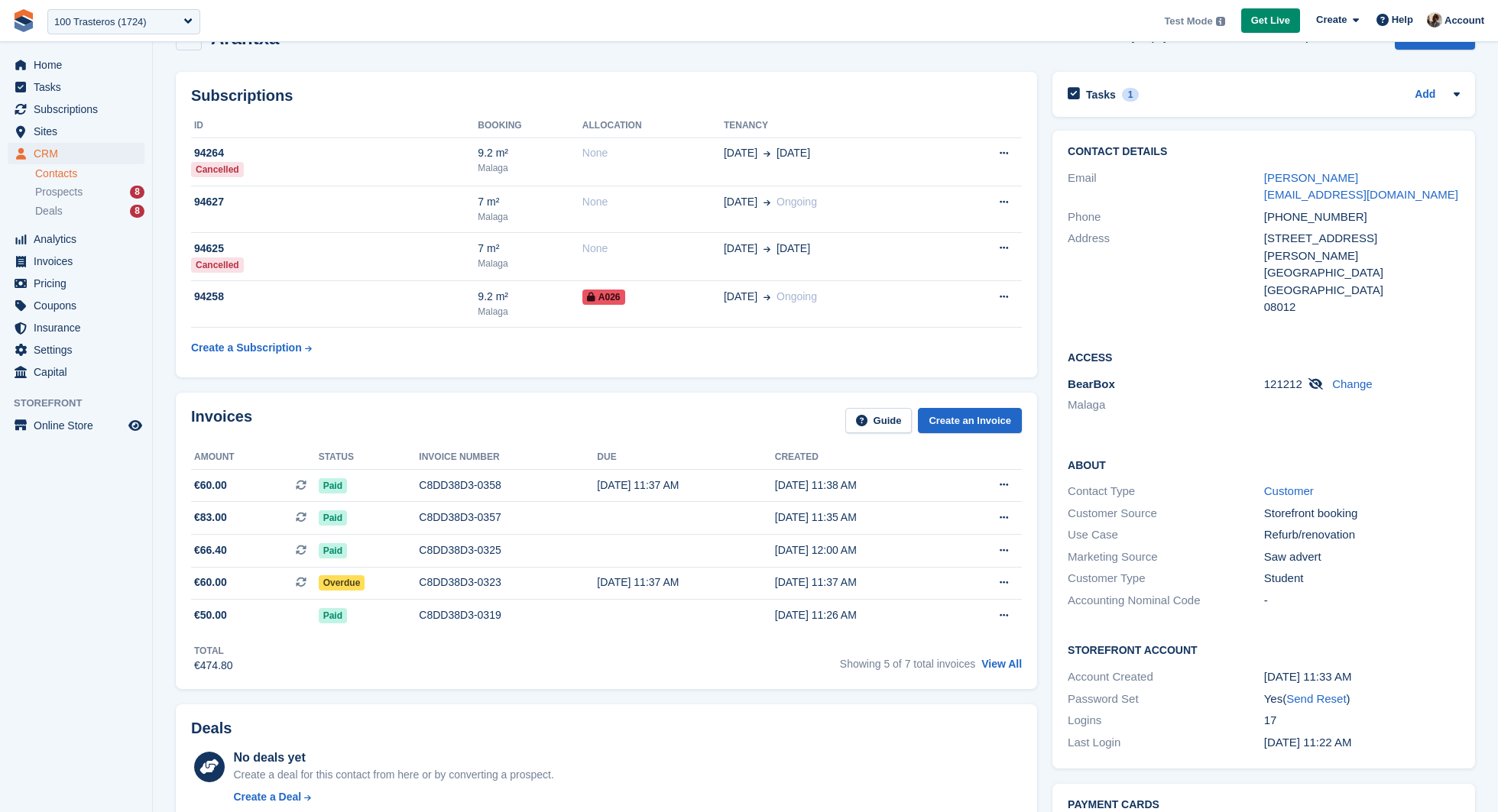
scroll to position [35, 0]
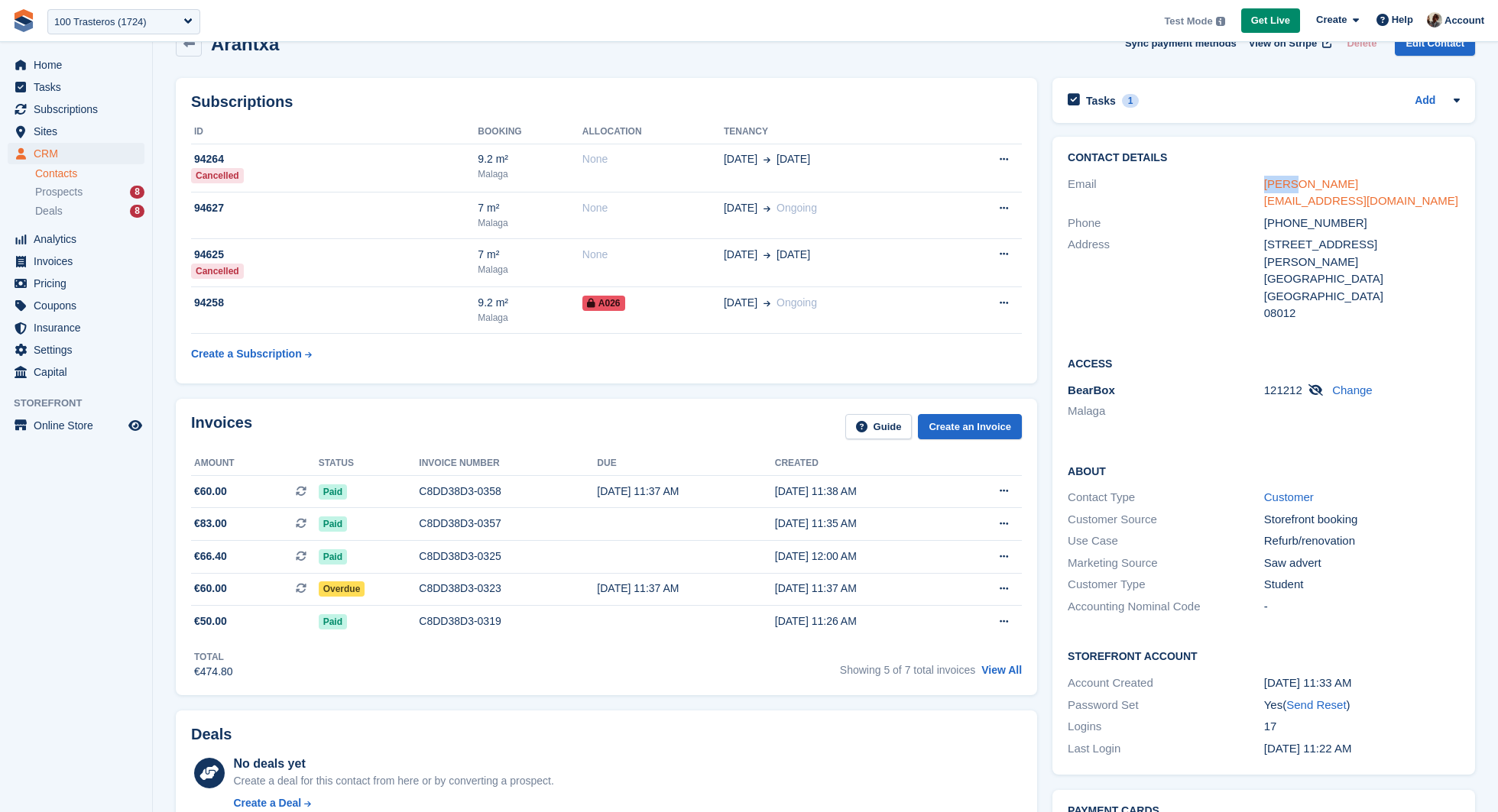
drag, startPoint x: 1239, startPoint y: 179, endPoint x: 1289, endPoint y: 179, distance: 50.0
click at [1287, 179] on div "Email patrick+11212@stora.co" at bounding box center [1264, 192] width 392 height 39
drag, startPoint x: 1250, startPoint y: 222, endPoint x: 1330, endPoint y: 296, distance: 109.0
click at [1330, 296] on div "Contact Details Email patrick+11212@stora.co Phone +34608123121 Address c/ balm…" at bounding box center [1264, 239] width 423 height 204
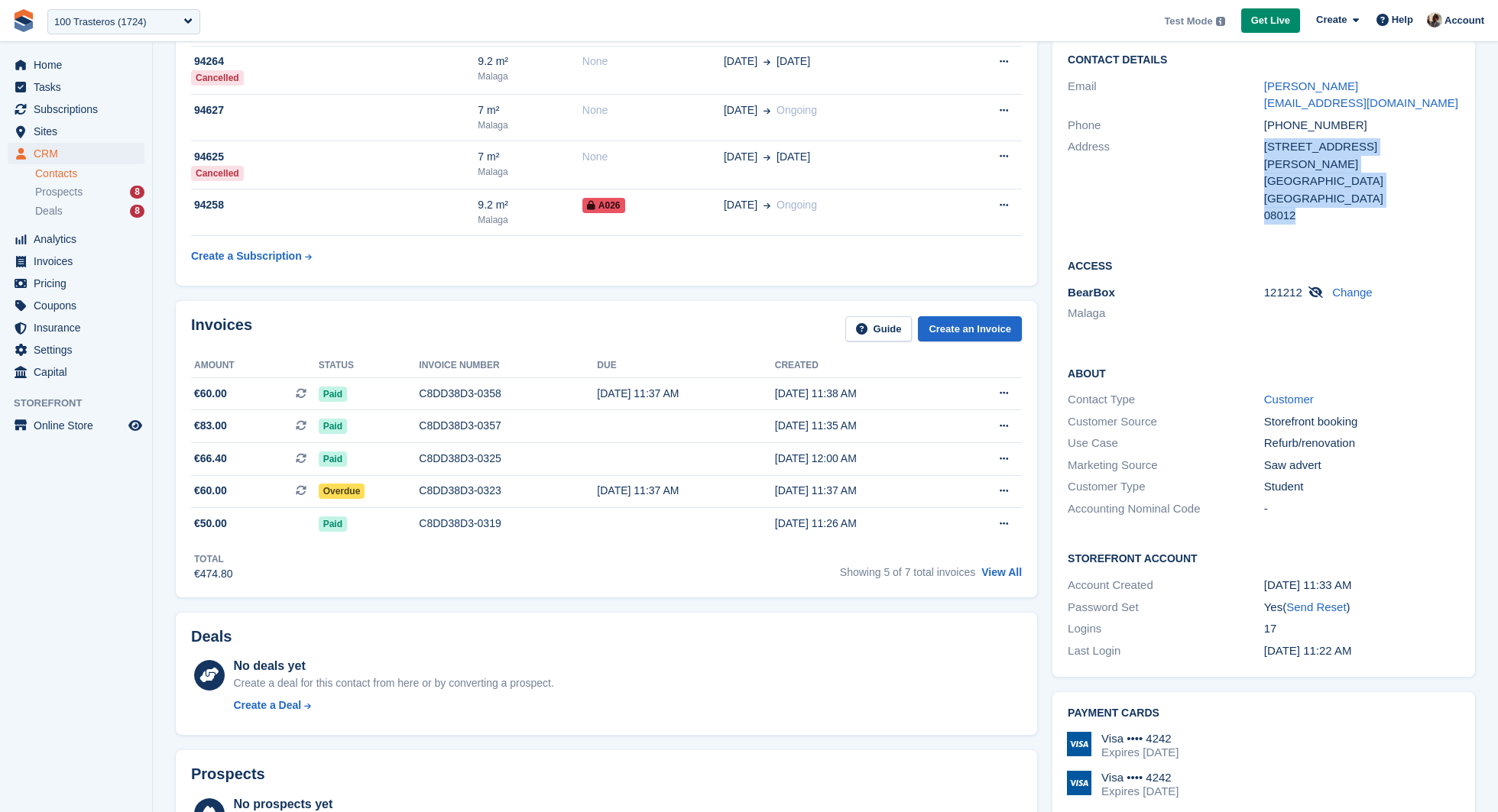
scroll to position [75, 0]
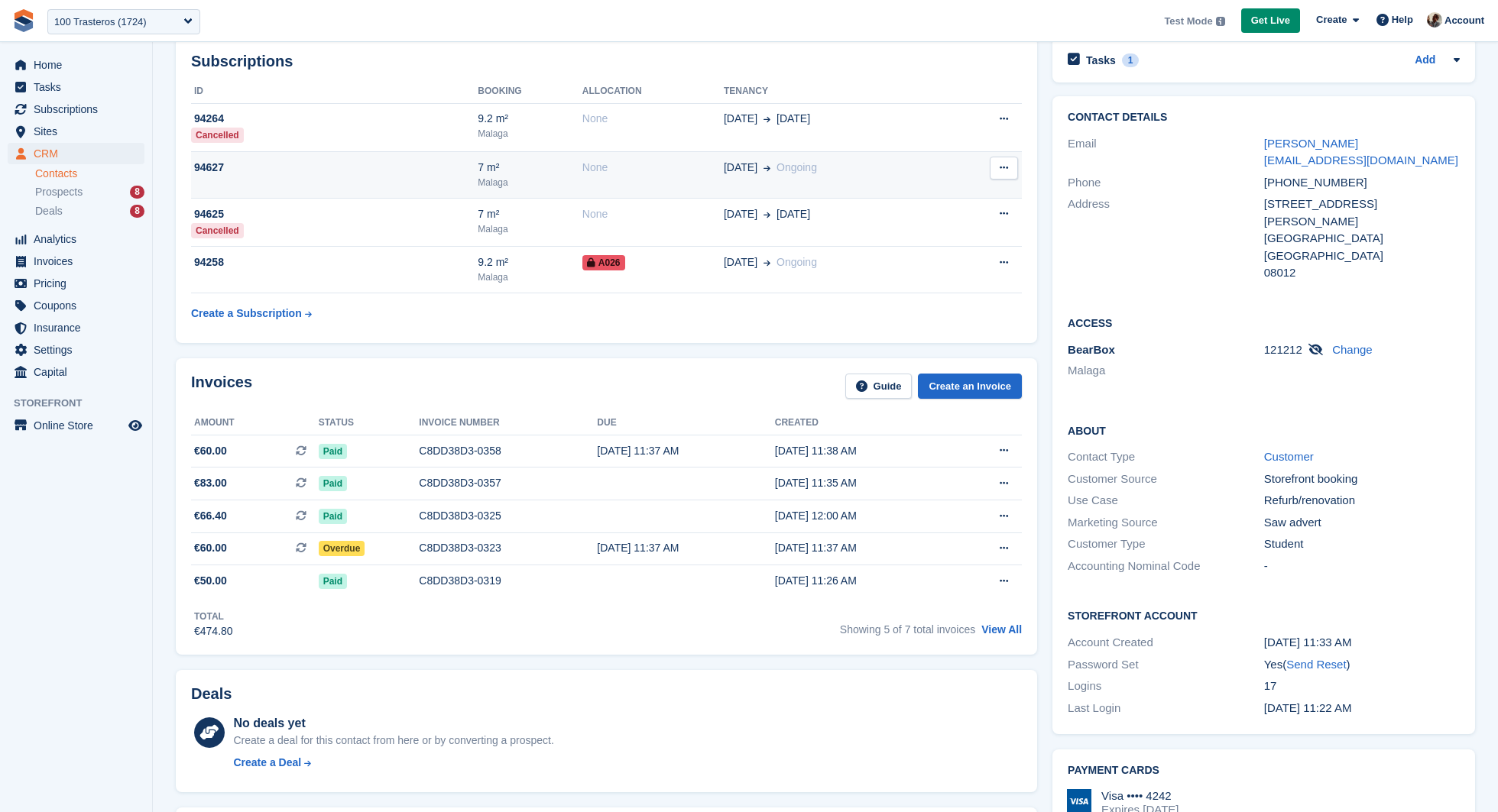
click at [432, 170] on div "94627" at bounding box center [335, 167] width 287 height 16
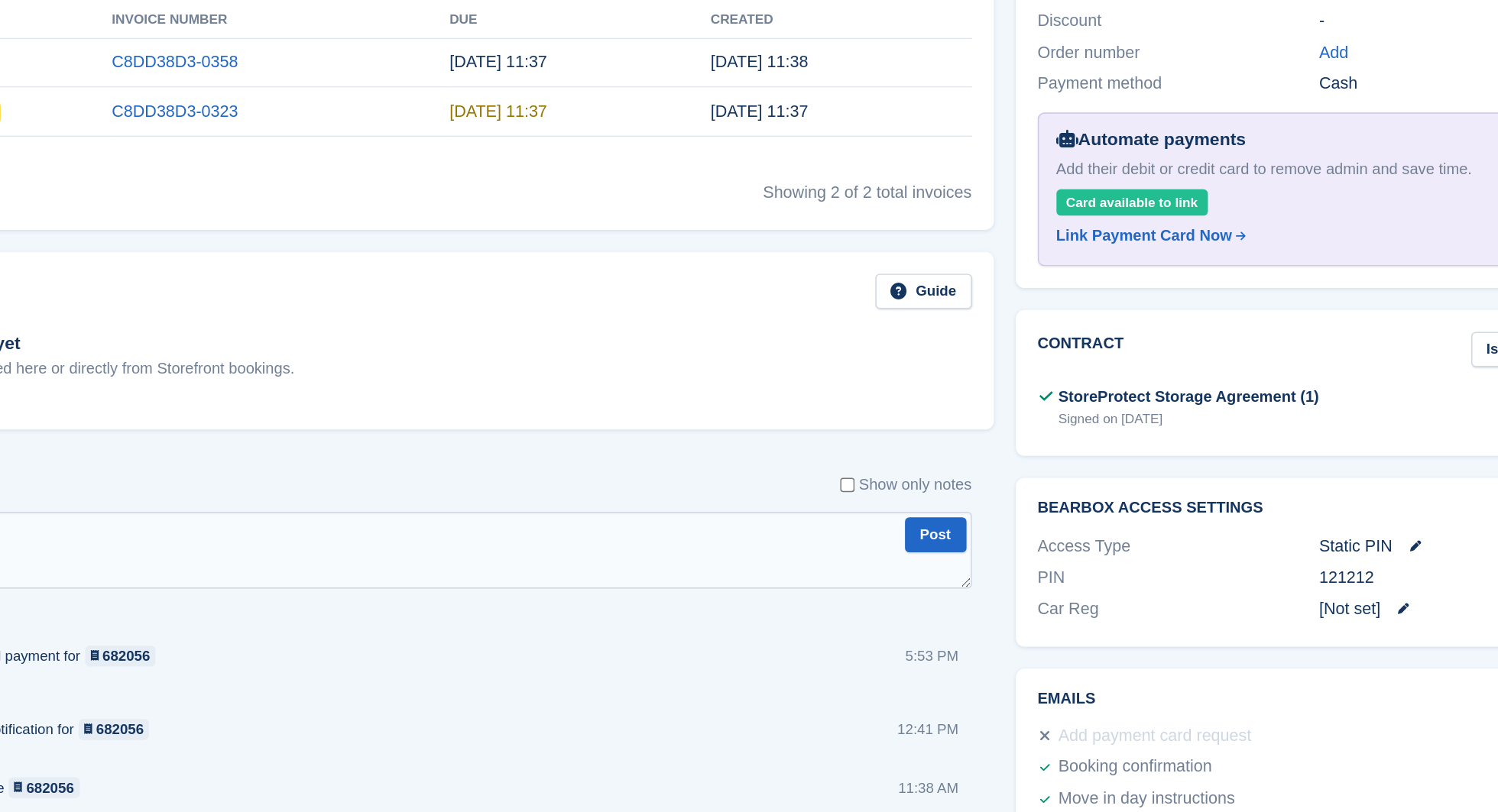
scroll to position [356, 0]
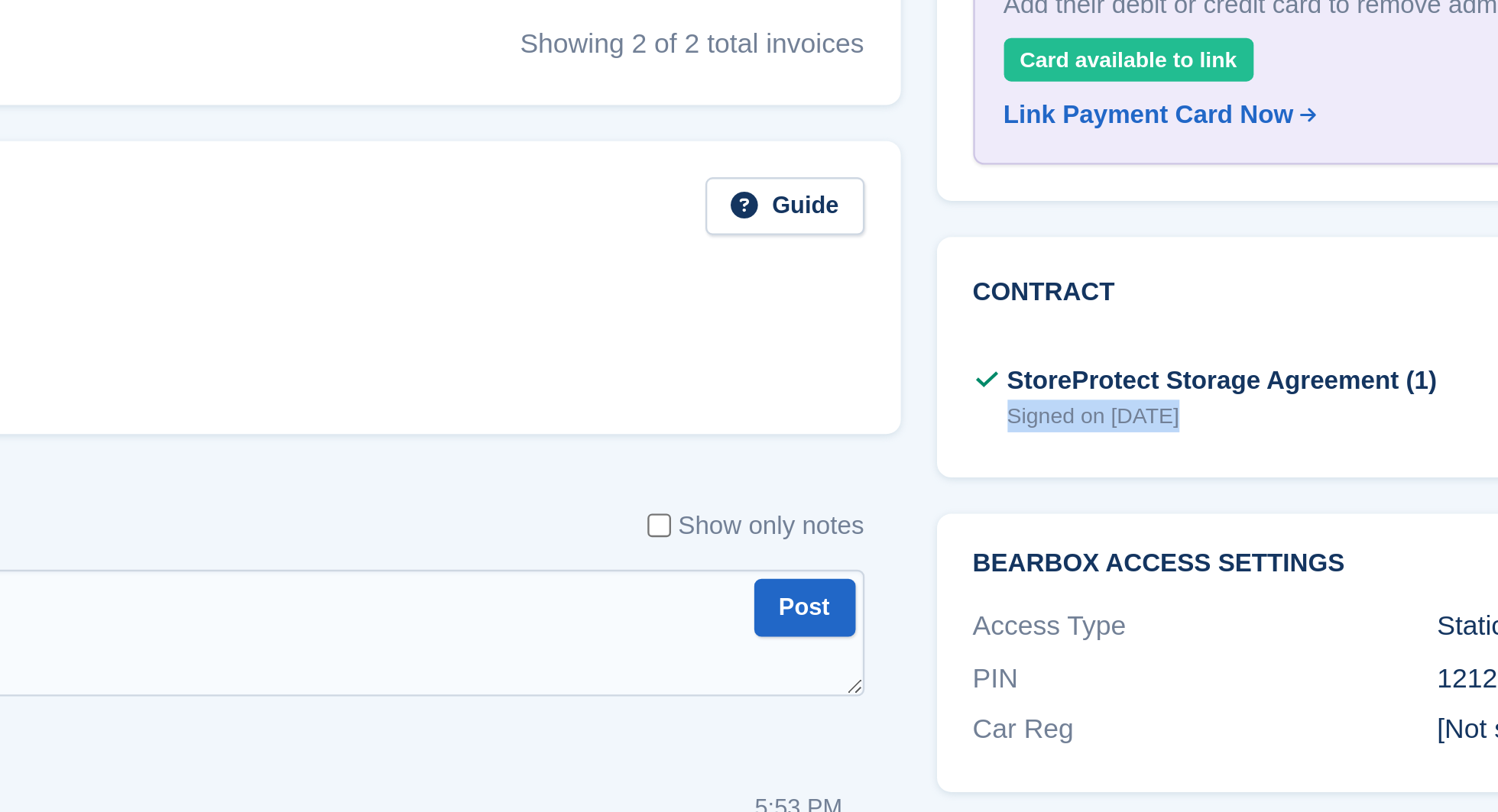
drag, startPoint x: 1076, startPoint y: 417, endPoint x: 1159, endPoint y: 418, distance: 83.0
click at [1159, 418] on div "StoreProtect Storage Agreement (1) Signed on 10 Jul" at bounding box center [1166, 411] width 196 height 30
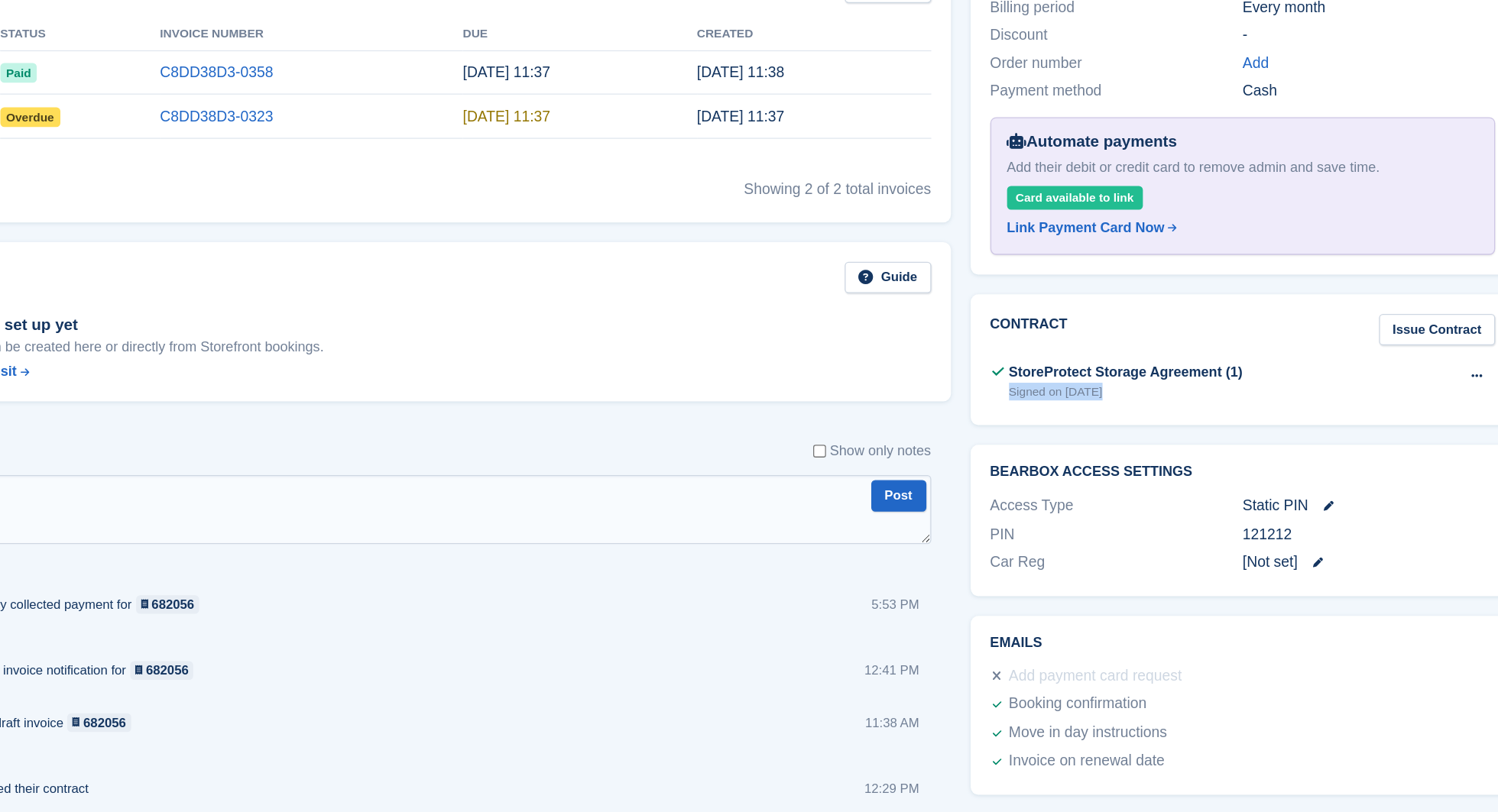
scroll to position [362, 0]
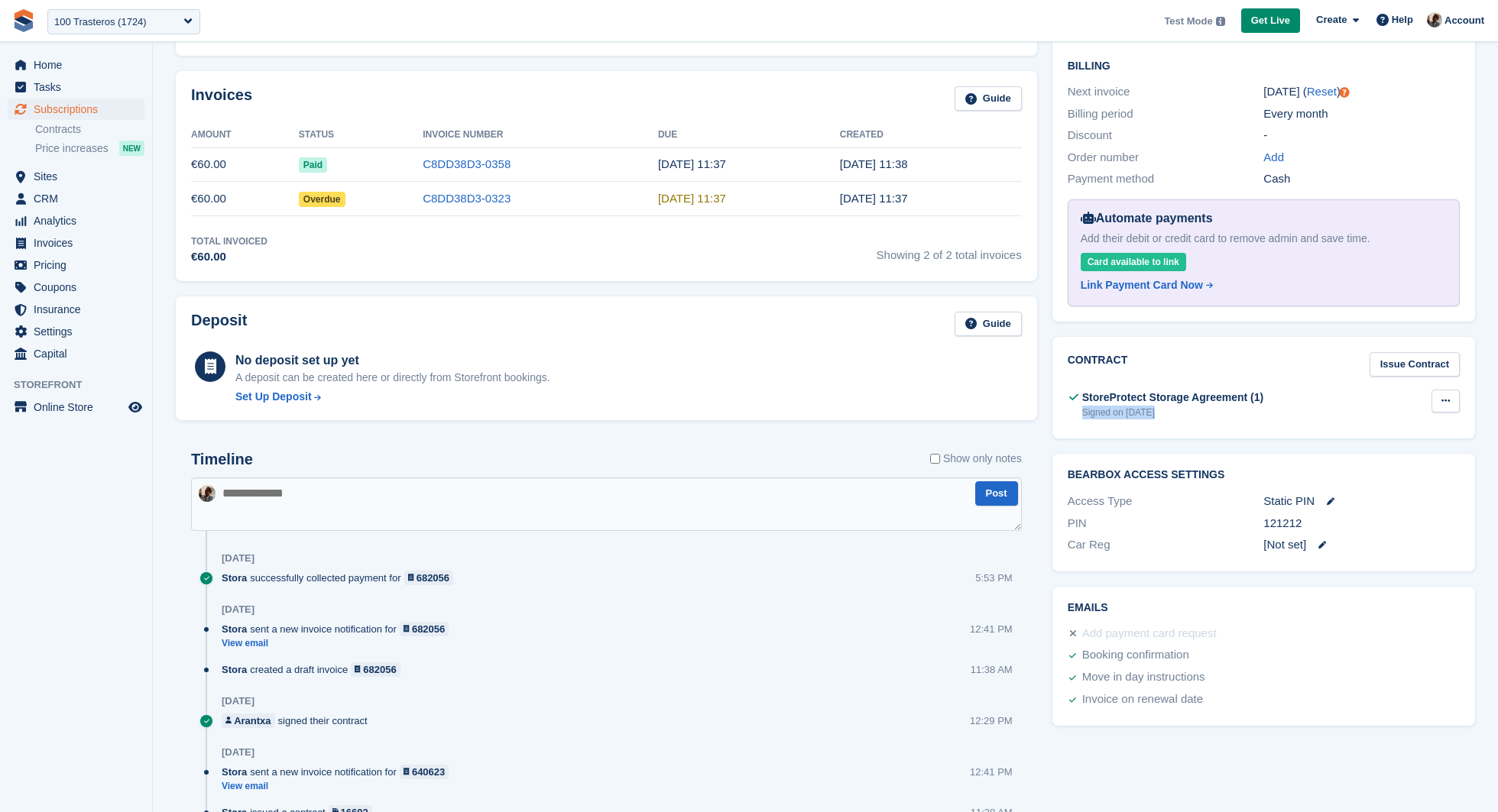
click at [1450, 396] on icon at bounding box center [1445, 401] width 8 height 10
click at [1402, 425] on p "View" at bounding box center [1386, 430] width 133 height 20
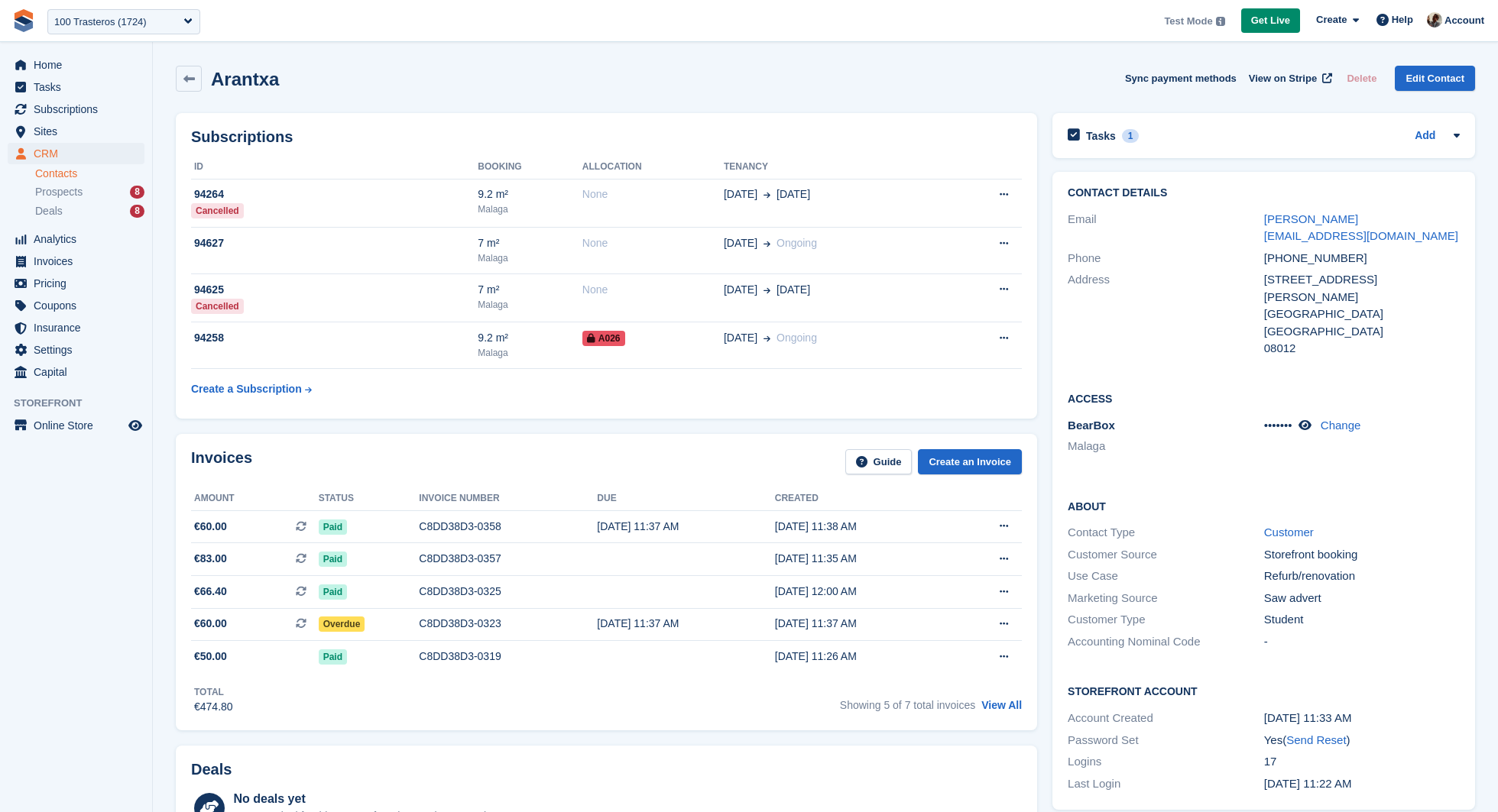
scroll to position [75, 0]
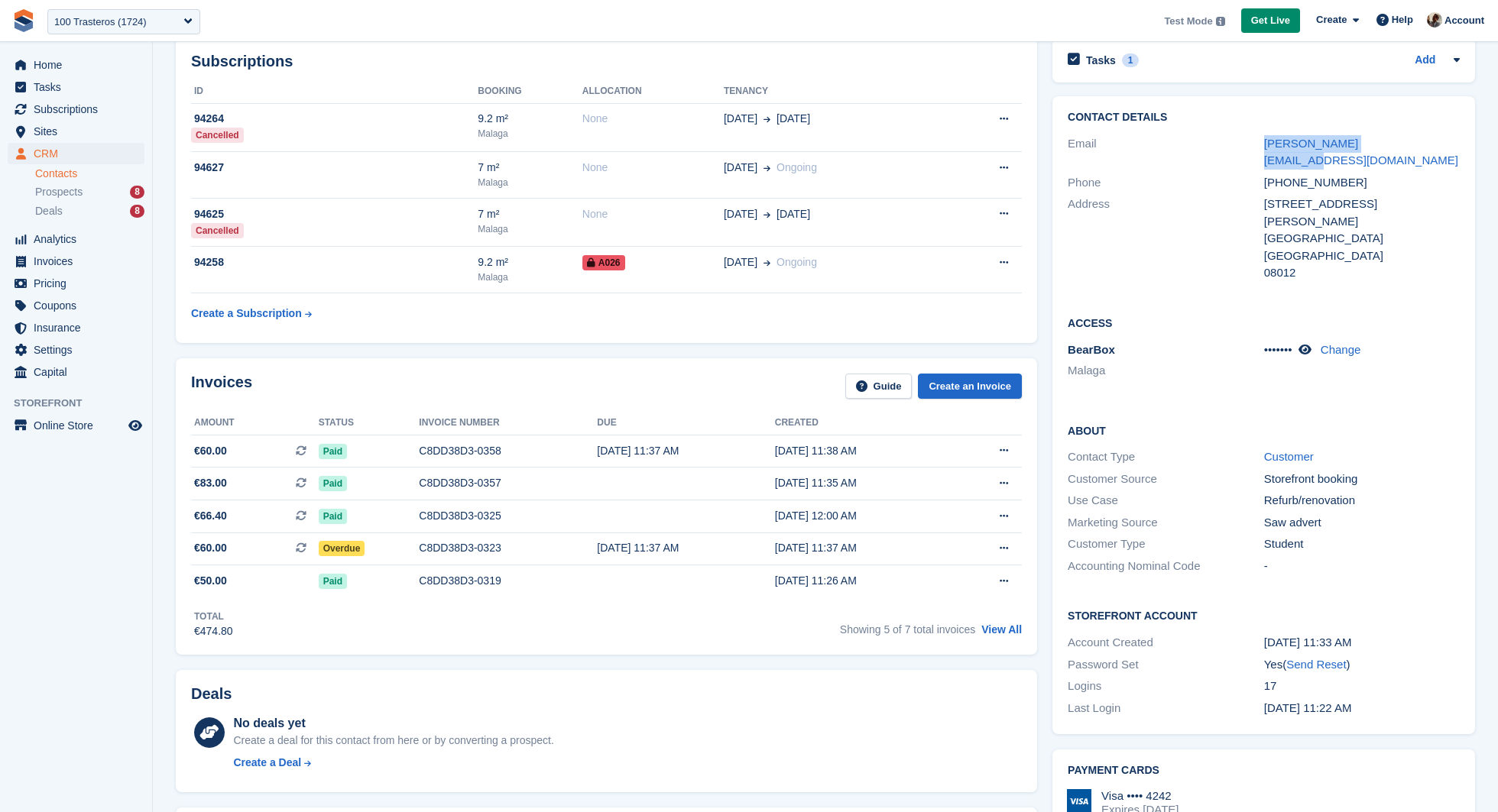
drag, startPoint x: 1402, startPoint y: 138, endPoint x: 1238, endPoint y: 138, distance: 164.0
click at [1238, 138] on div "Email [PERSON_NAME][EMAIL_ADDRESS][DOMAIN_NAME]" at bounding box center [1264, 152] width 392 height 39
copy div "[PERSON_NAME][EMAIL_ADDRESS][DOMAIN_NAME]"
click at [78, 428] on span "Online Store" at bounding box center [79, 425] width 92 height 22
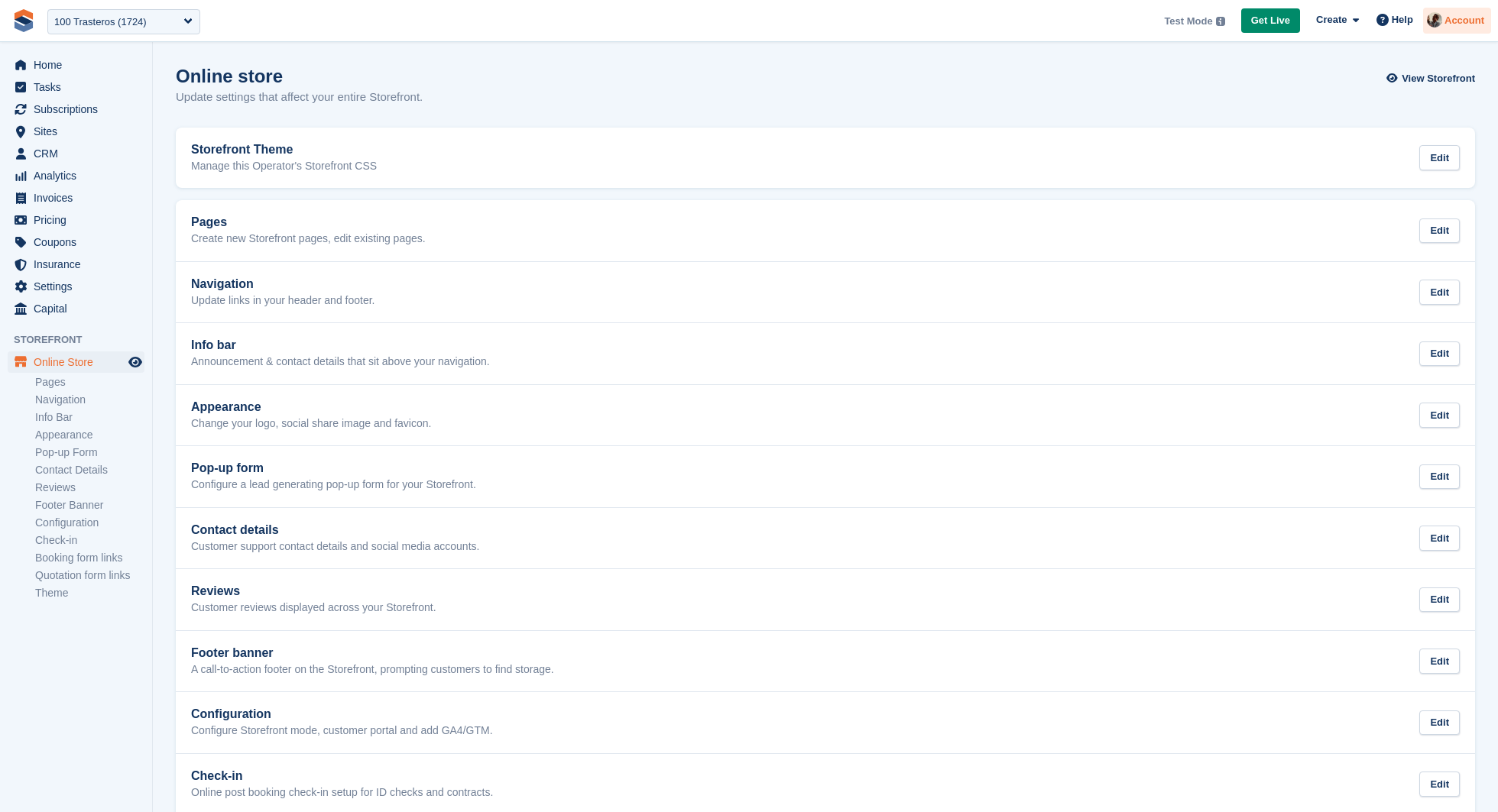
click at [1444, 21] on span "Account" at bounding box center [1464, 21] width 40 height 15
click at [1380, 139] on div "Edit Profile" at bounding box center [1355, 135] width 57 height 16
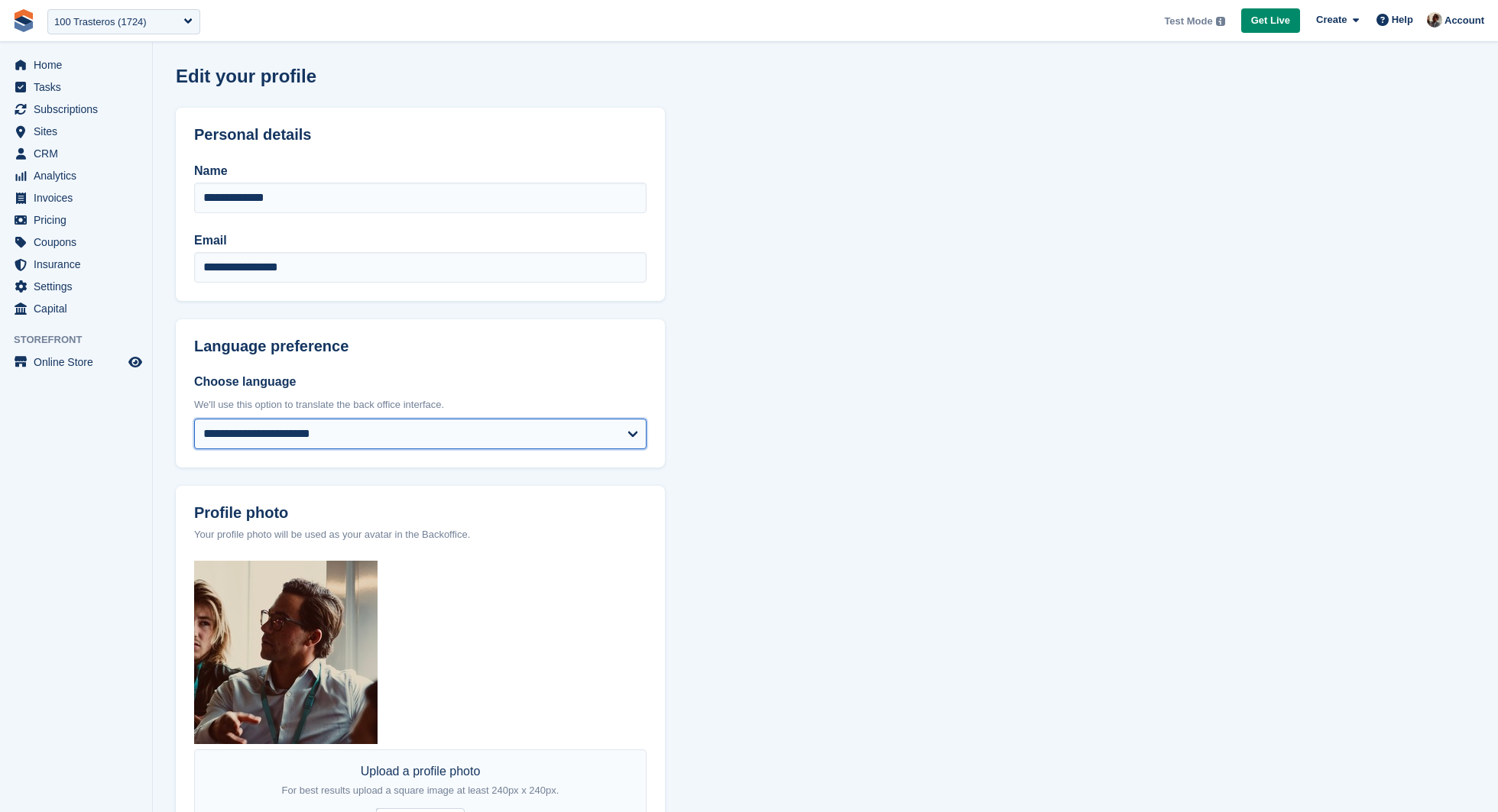
click at [489, 445] on select "**********" at bounding box center [421, 434] width 453 height 30
select select "**"
click at [194, 419] on select "**********" at bounding box center [421, 434] width 453 height 30
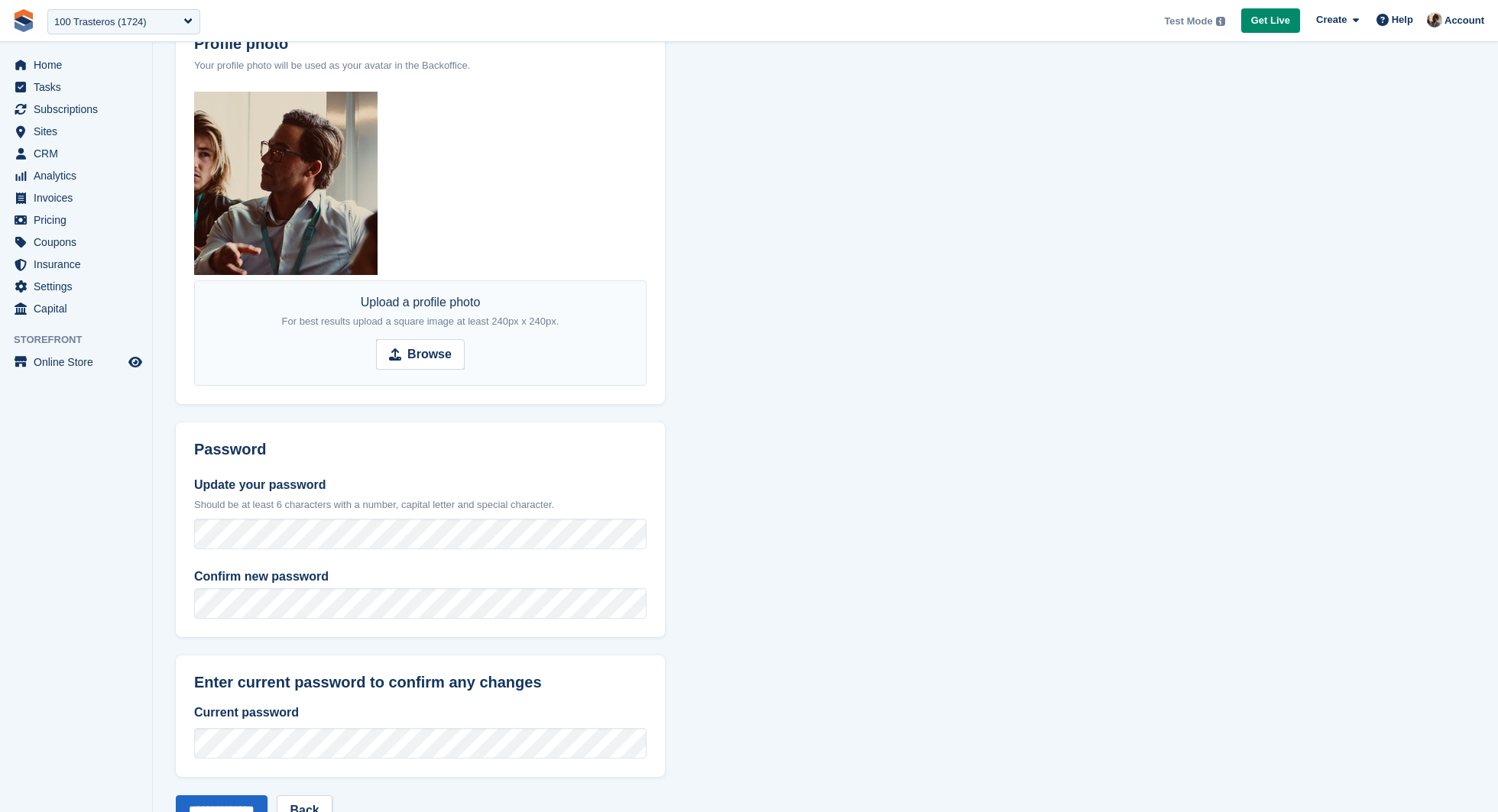
scroll to position [522, 0]
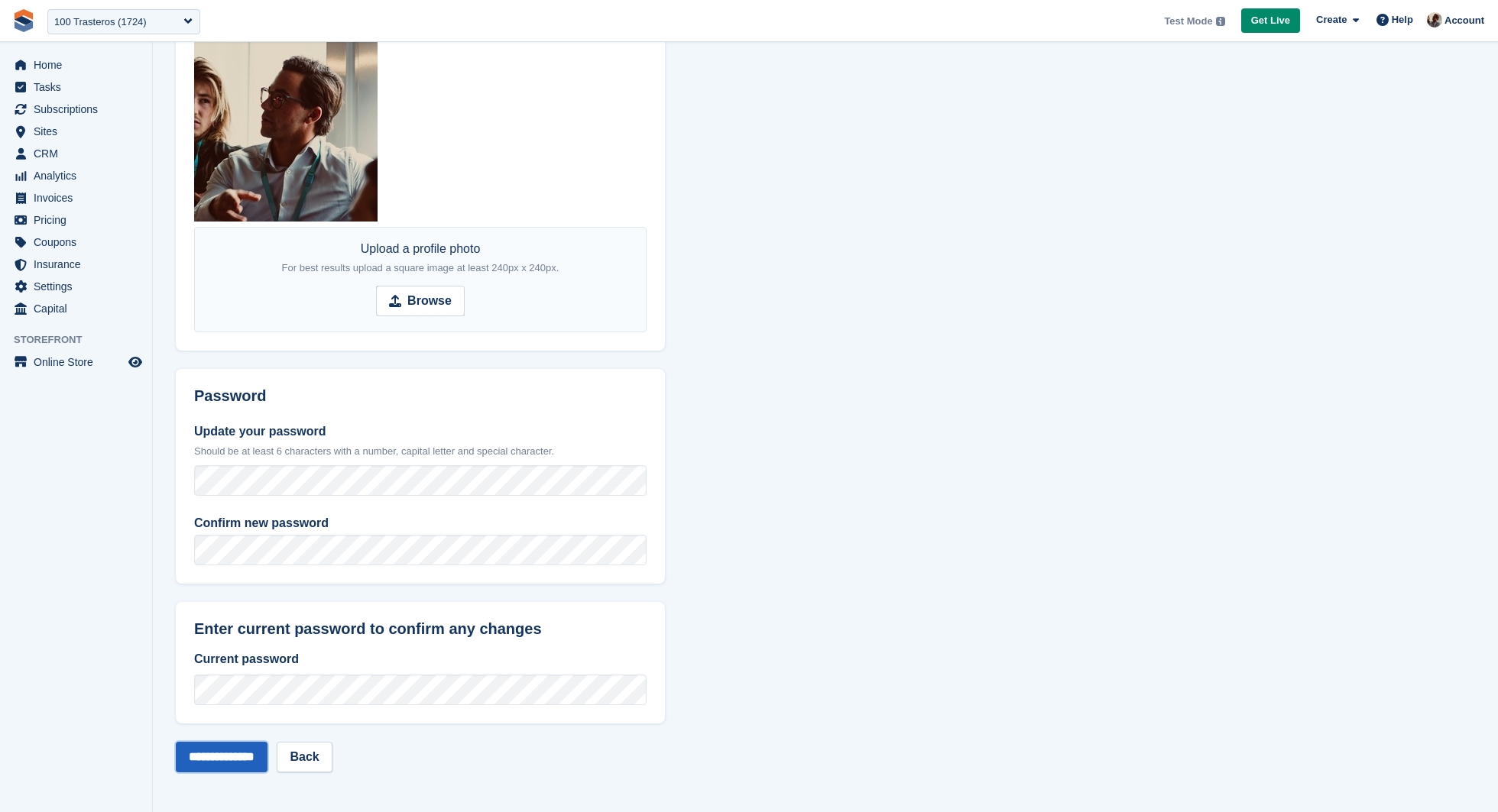
click at [206, 755] on input "**********" at bounding box center [221, 757] width 92 height 30
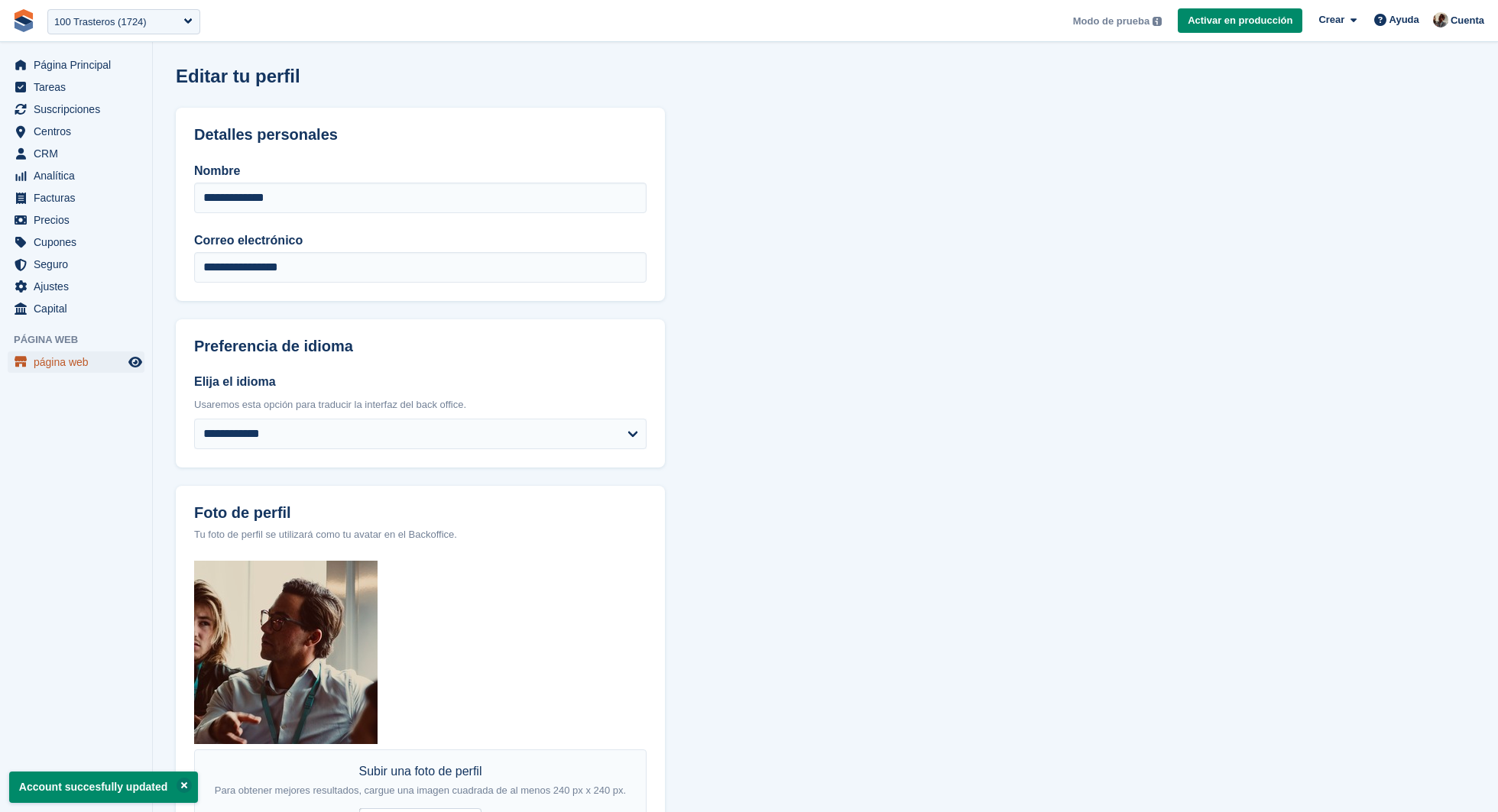
click at [56, 356] on span "página web" at bounding box center [79, 362] width 92 height 22
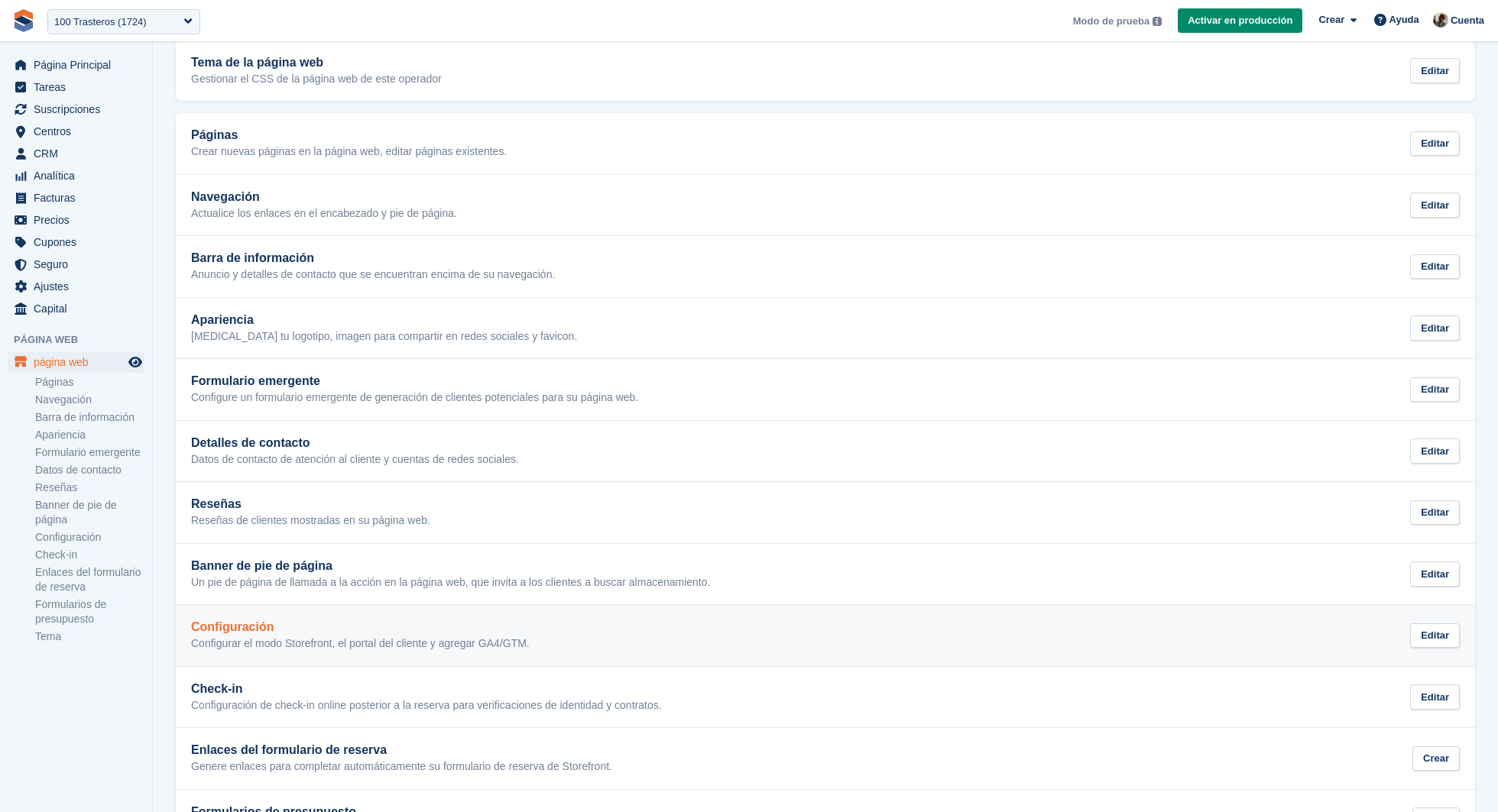
scroll to position [148, 0]
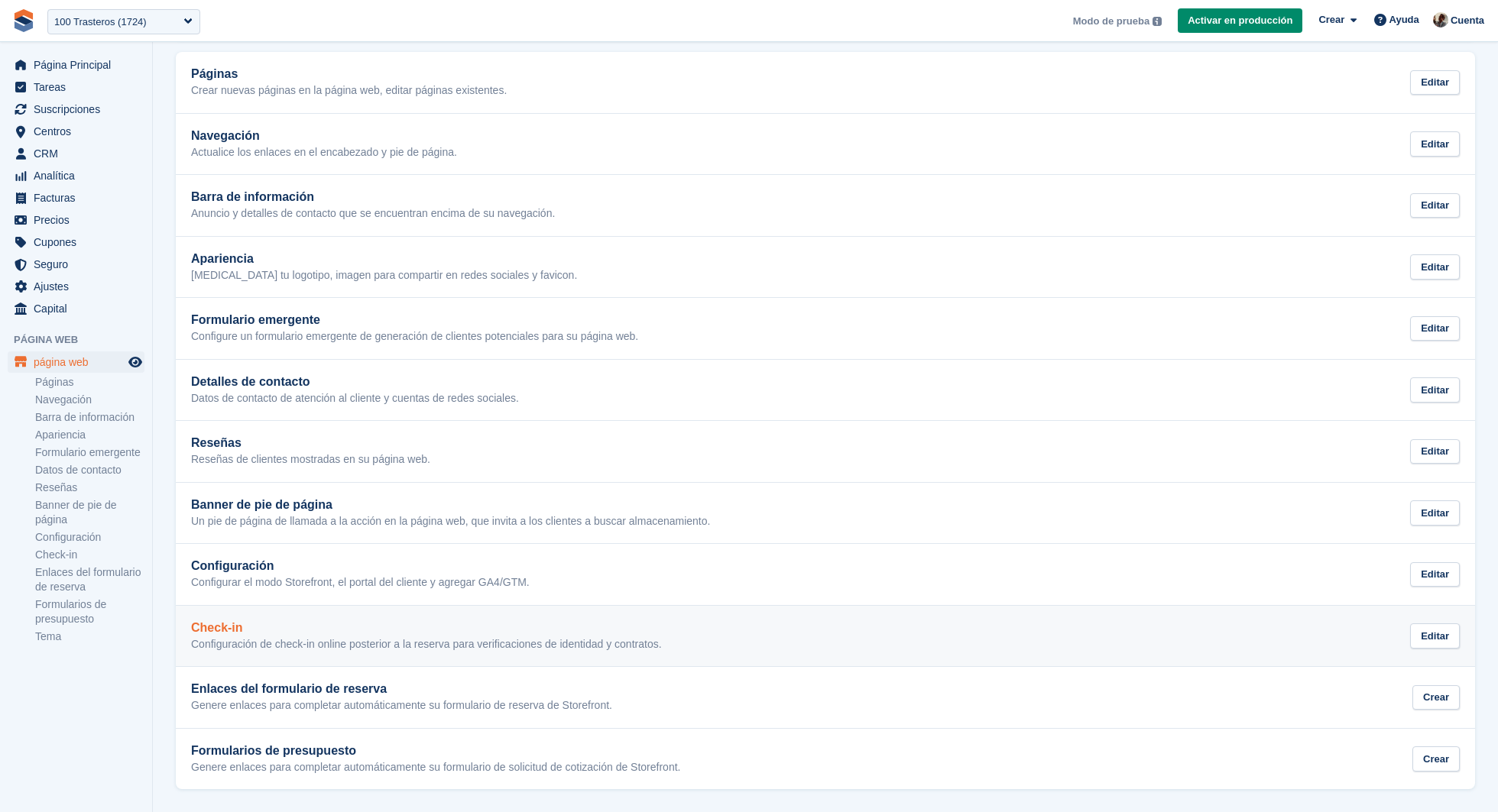
click at [493, 639] on p "Configuración de check-in online posterior a la reserva para verificaciones de …" at bounding box center [426, 644] width 471 height 14
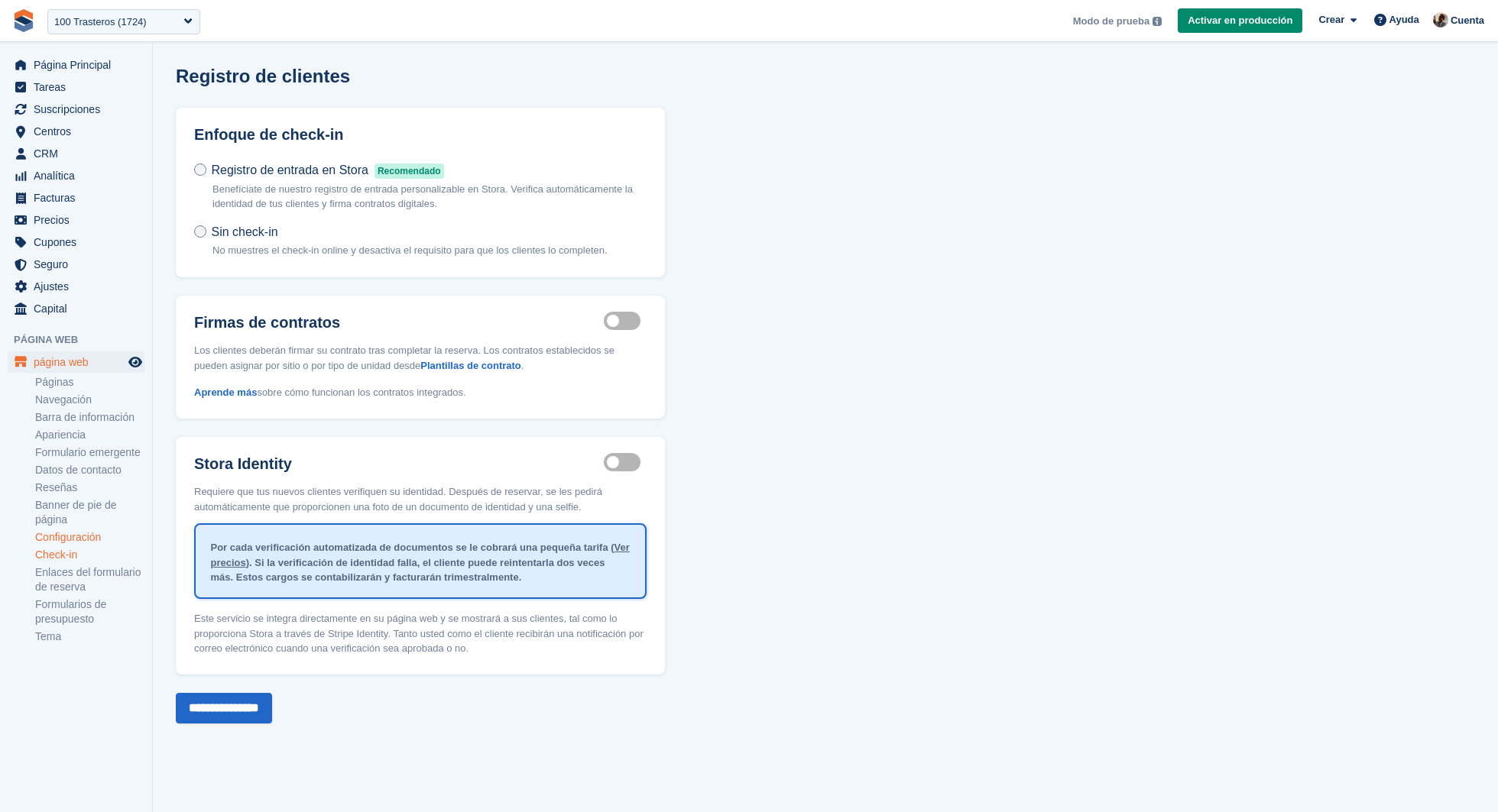
click at [103, 545] on link "Configuración" at bounding box center [90, 537] width 109 height 14
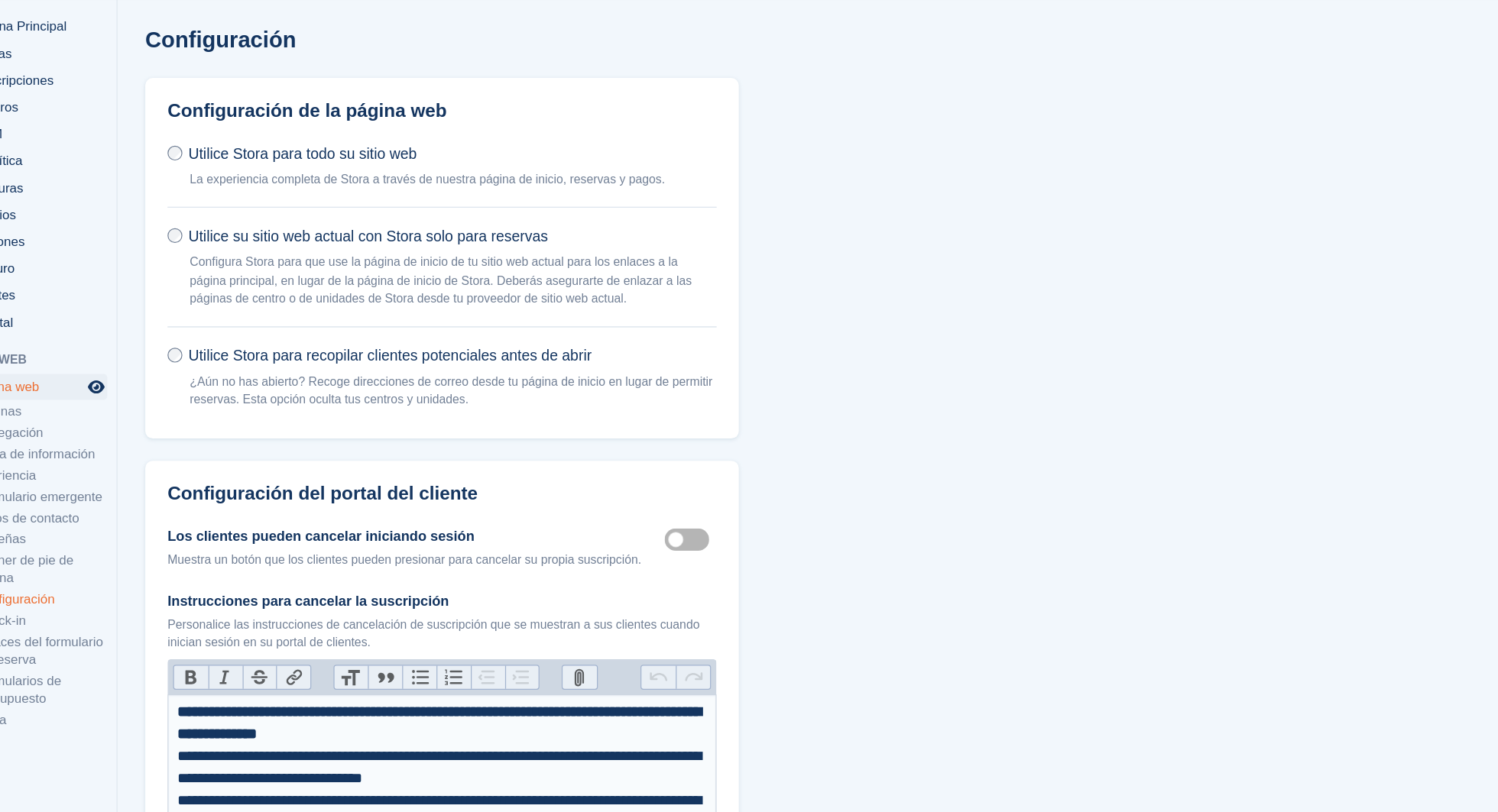
click at [373, 278] on p "Configura Stora para que use la página de inicio de tu sitio web actual para lo…" at bounding box center [429, 274] width 434 height 45
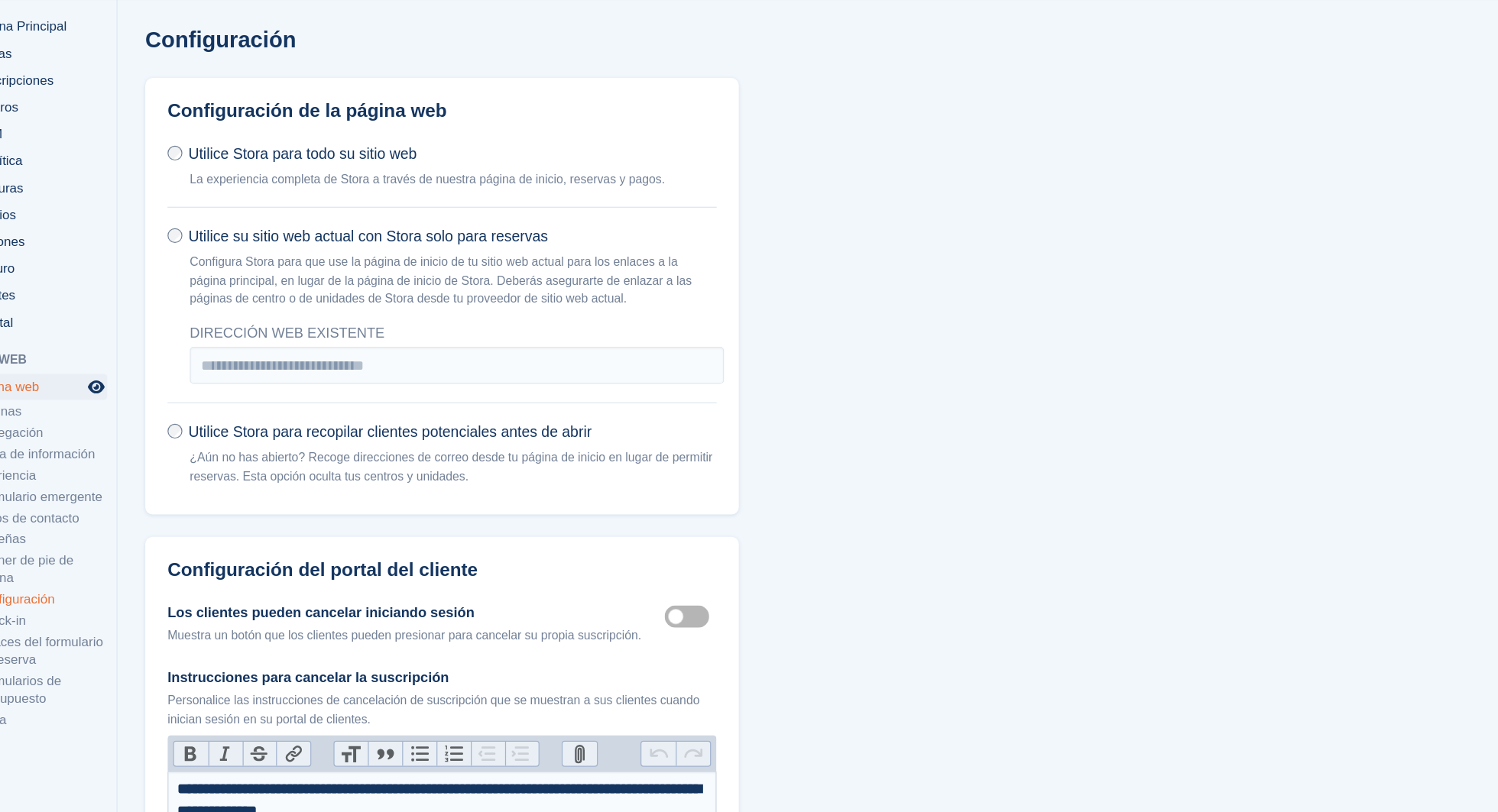
click at [413, 421] on p "¿Aún no has abierto? Recoge direcciones de correo desde tu página de inicio en …" at bounding box center [429, 428] width 434 height 30
